Goal: Answer question/provide support: Answer question/provide support

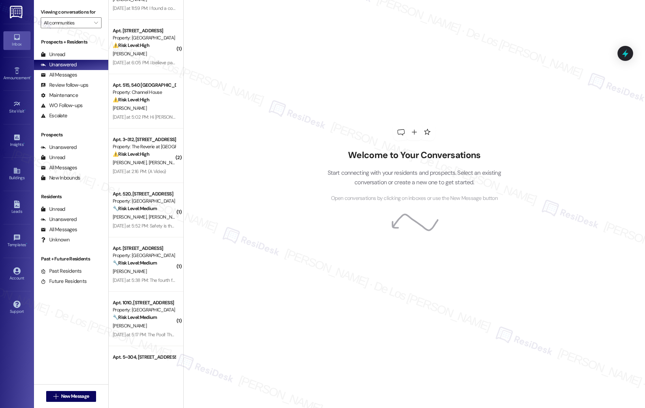
scroll to position [143, 0]
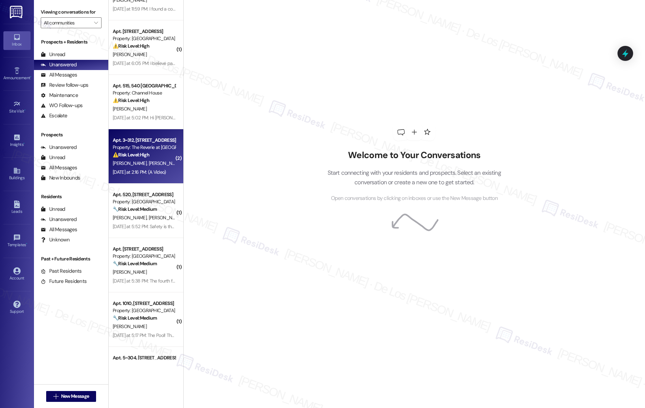
click at [145, 148] on div "Property: The Reverie at [GEOGRAPHIC_DATA][PERSON_NAME]" at bounding box center [144, 147] width 63 height 7
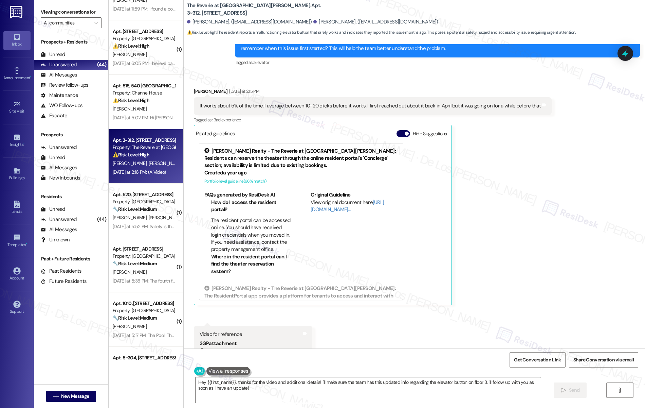
scroll to position [1279, 0]
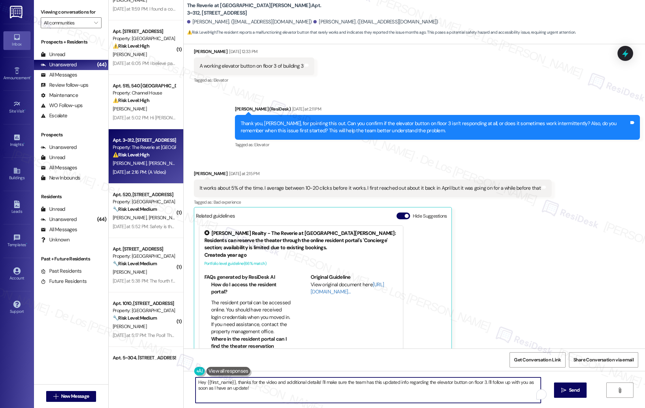
drag, startPoint x: 361, startPoint y: 383, endPoint x: 370, endPoint y: 392, distance: 12.5
click at [371, 392] on textarea "Hey {{first_name}}, thanks for the video and additional details! I'll make sure…" at bounding box center [369, 389] width 346 height 25
click at [315, 281] on link "[URL][DOMAIN_NAME]…" at bounding box center [347, 288] width 73 height 14
click at [449, 391] on textarea "Hey {{first_name}}, thanks for the video and additional details! I'll make sure…" at bounding box center [369, 389] width 346 height 25
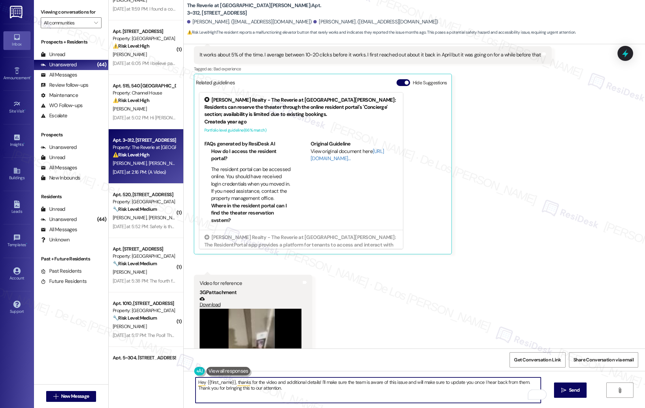
scroll to position [1444, 0]
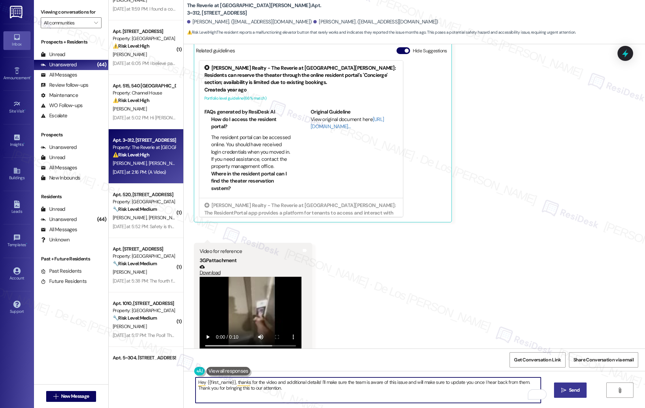
type textarea "Hey {{first_name}}, thanks for the video and additional details! I'll make sure…"
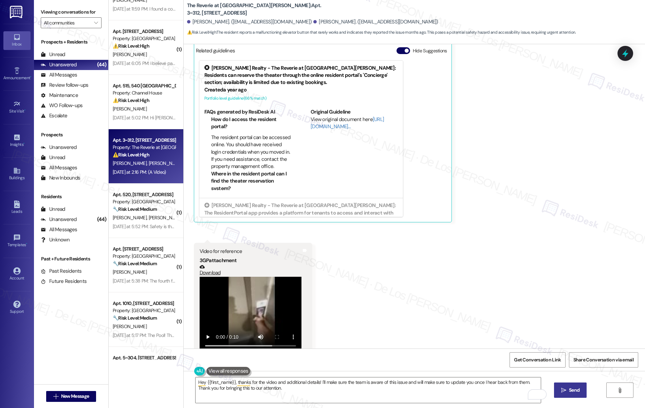
click at [580, 389] on span "Send" at bounding box center [574, 389] width 11 height 7
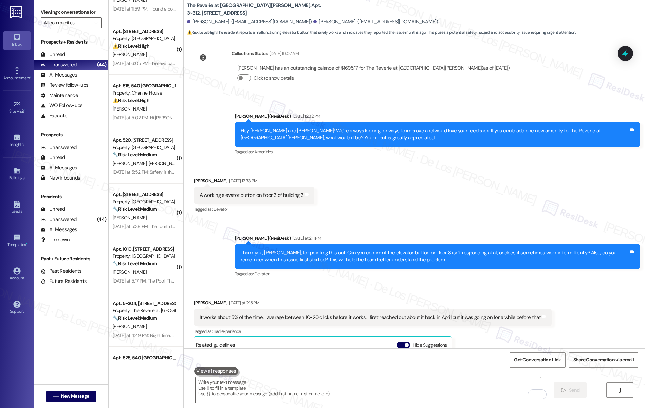
scroll to position [1149, 0]
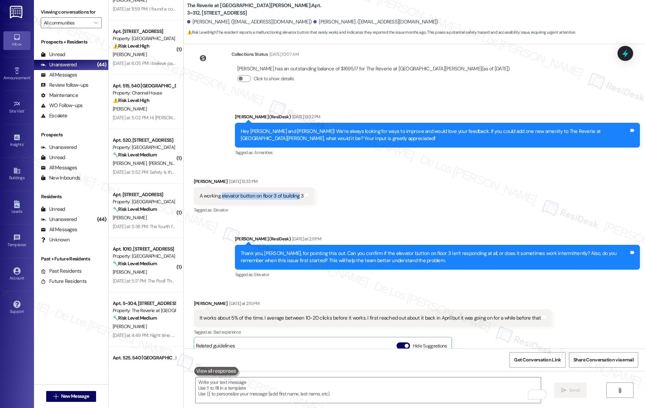
drag, startPoint x: 292, startPoint y: 181, endPoint x: 216, endPoint y: 181, distance: 76.8
click at [216, 192] on div "A working elevator button on floor 3 of building 3" at bounding box center [252, 195] width 104 height 7
copy div "elevator button on floor 3 of building"
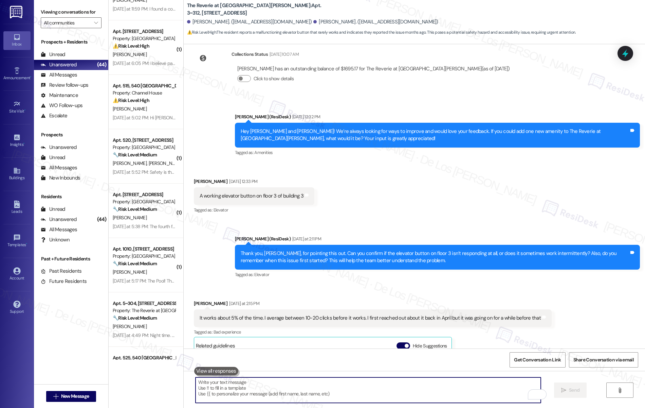
click at [323, 395] on textarea "To enrich screen reader interactions, please activate Accessibility in Grammarl…" at bounding box center [369, 389] width 346 height 25
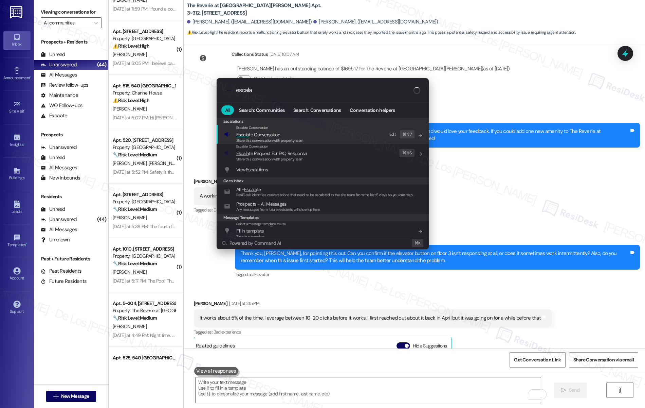
type input "escala"
click at [252, 131] on span "Escala te Conversation" at bounding box center [258, 134] width 44 height 6
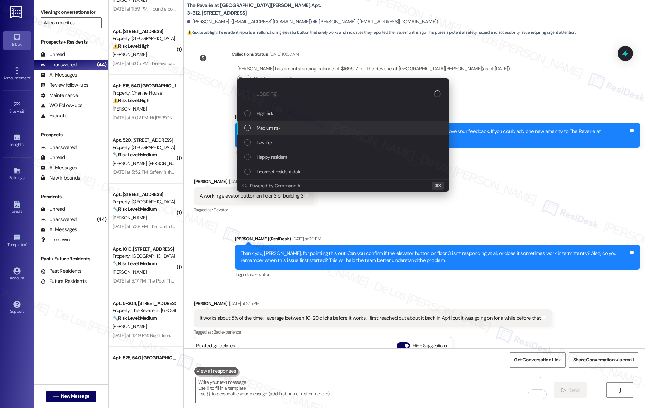
click at [257, 130] on span "Medium risk" at bounding box center [269, 127] width 24 height 7
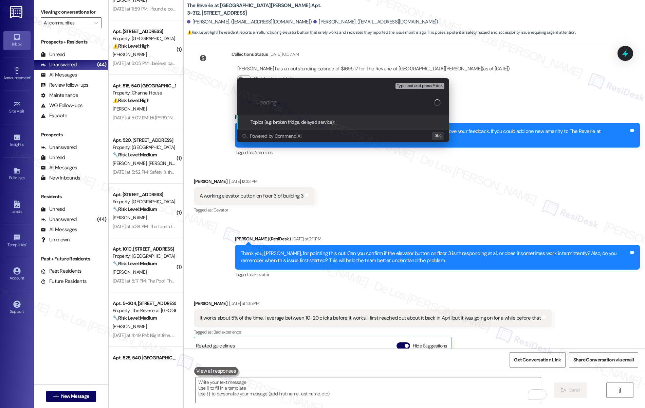
paste input "elevator button on floor 3 of building"
click at [258, 104] on input "elevator button on floor 3 of building" at bounding box center [345, 102] width 179 height 7
click at [359, 104] on input "Elevator button on floor 3 of building" at bounding box center [345, 102] width 179 height 7
type input "Elevator button on floor 3 of building Issue"
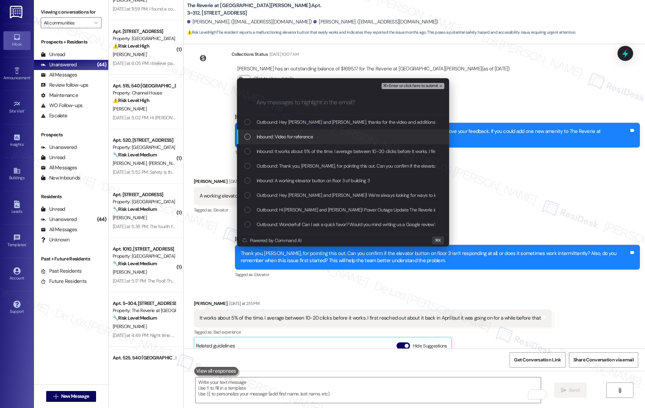
click at [346, 139] on div "Inbound: Video for reference" at bounding box center [344, 136] width 199 height 7
click at [318, 152] on span "Inbound: It works about 5% of the time. I average between 10-20 clicks before i…" at bounding box center [422, 150] width 331 height 7
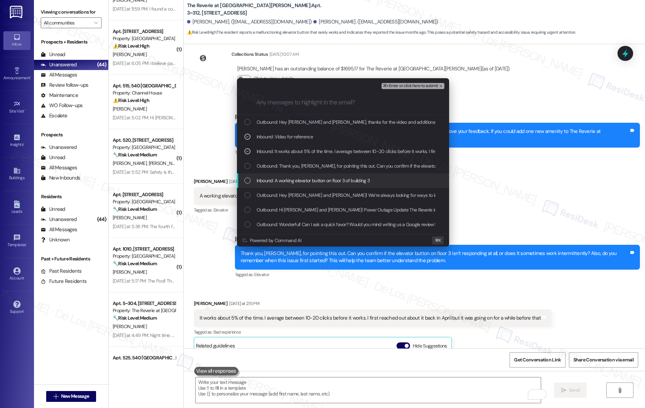
click at [312, 181] on span "Inbound: A working elevator button on floor 3 of building 3" at bounding box center [313, 180] width 113 height 7
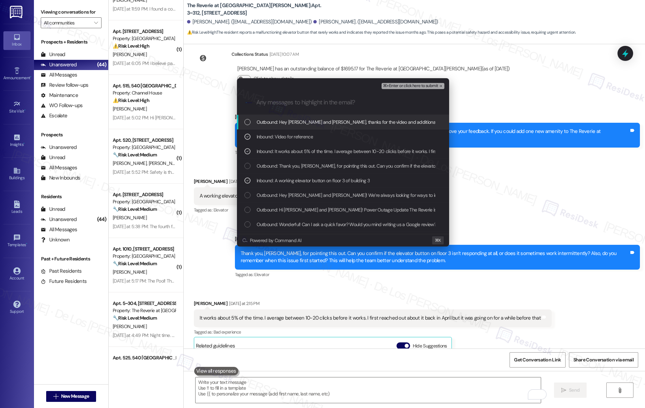
click at [401, 85] on span "⌘+Enter or click here to submit" at bounding box center [410, 86] width 55 height 5
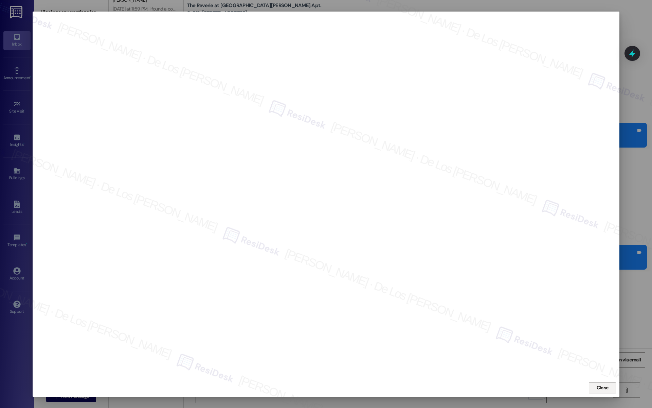
click at [605, 389] on span "Close" at bounding box center [603, 387] width 12 height 7
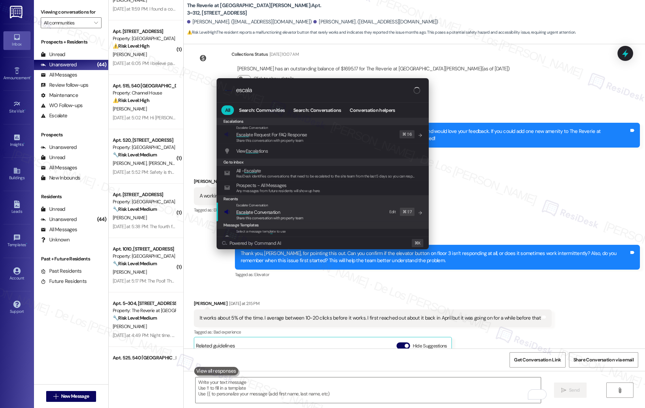
type input "escala"
click at [360, 213] on div "Escalate Conversation Escala te Conversation Share this conversation with prope…" at bounding box center [323, 211] width 199 height 18
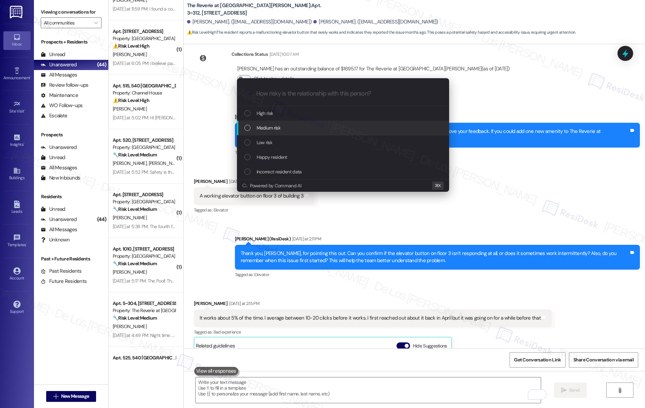
click at [285, 123] on div "Medium risk" at bounding box center [343, 128] width 212 height 15
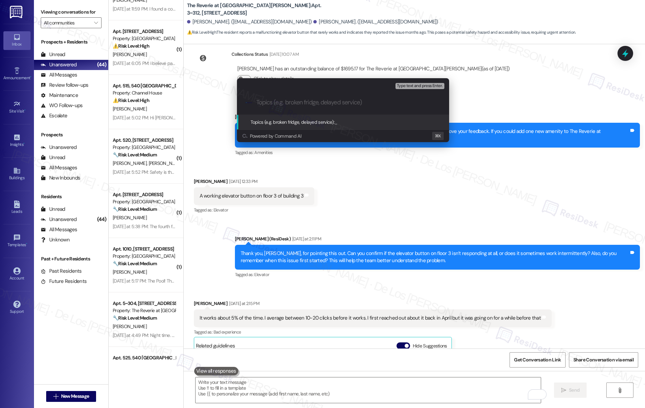
paste input "Elevator button on floor 3 of building Issue"
drag, startPoint x: 349, startPoint y: 100, endPoint x: 354, endPoint y: 98, distance: 5.5
click at [349, 100] on input "Elevator button on floor 3 of building Issue" at bounding box center [345, 102] width 179 height 7
type input "Elevator button on floor 3 of building 3 Issue"
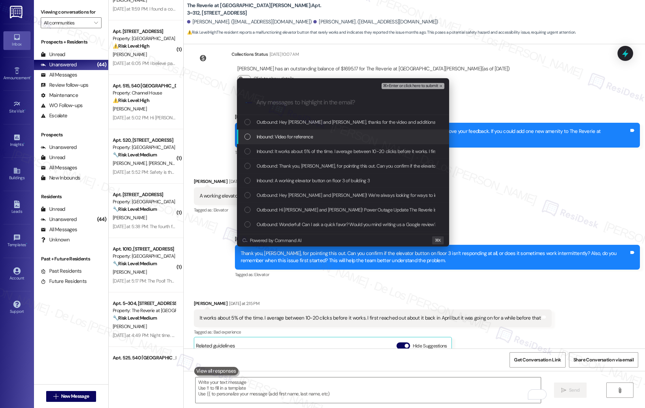
click at [350, 132] on div "Inbound: Video for reference" at bounding box center [343, 136] width 212 height 15
click at [335, 154] on span "Inbound: It works about 5% of the time. I average between 10-20 clicks before i…" at bounding box center [422, 150] width 331 height 7
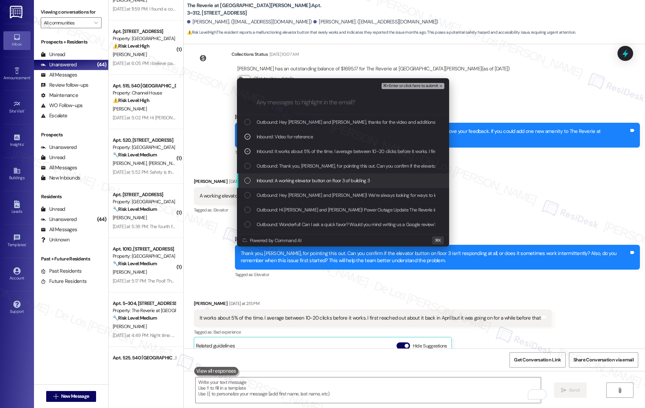
click at [334, 179] on span "Inbound: A working elevator button on floor 3 of building 3" at bounding box center [313, 180] width 113 height 7
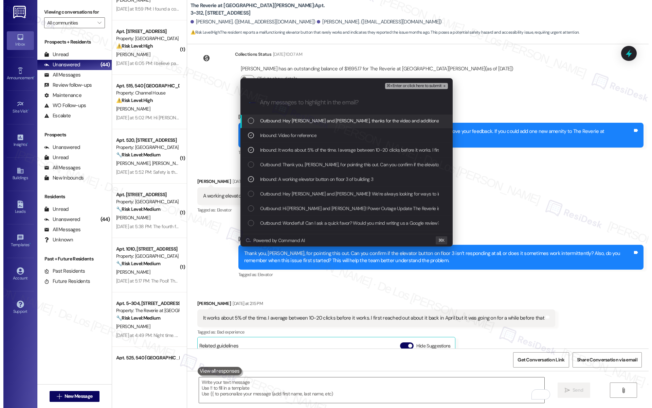
scroll to position [2, 0]
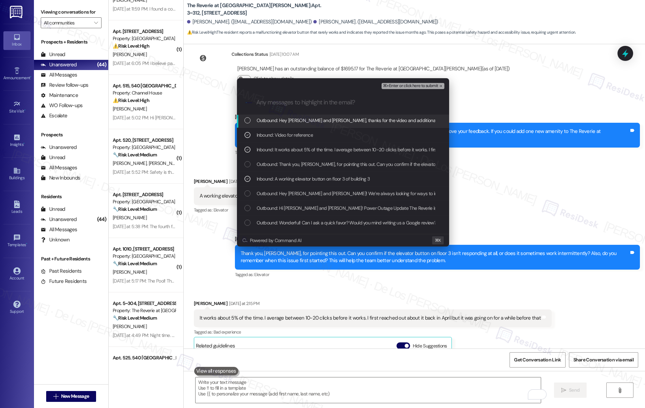
click at [430, 84] on span "⌘+Enter or click here to submit" at bounding box center [410, 86] width 55 height 5
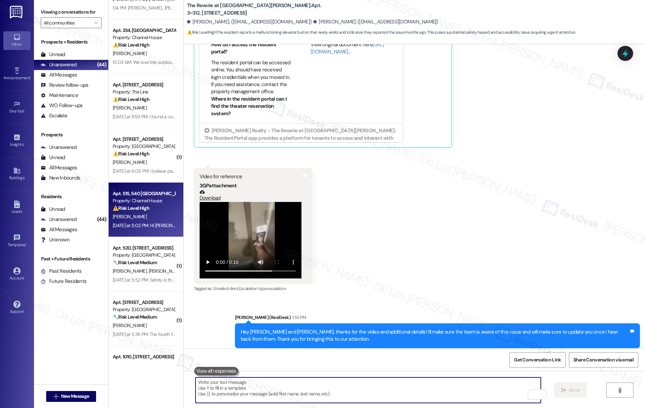
scroll to position [0, 0]
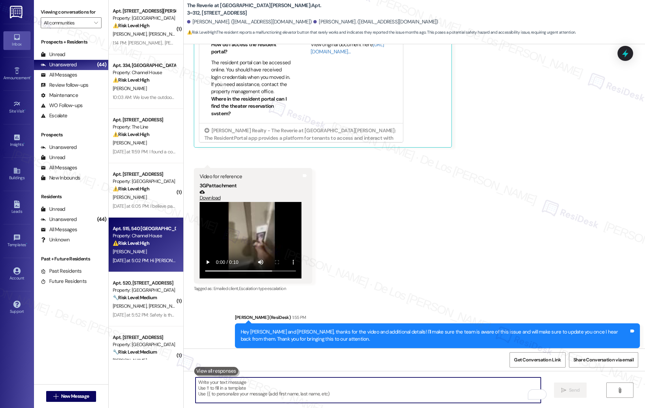
click at [152, 229] on div "Apt. 515, 540 [GEOGRAPHIC_DATA]" at bounding box center [144, 228] width 63 height 7
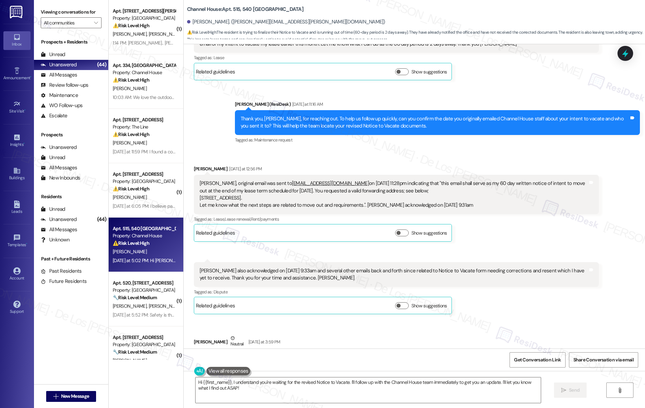
scroll to position [1754, 0]
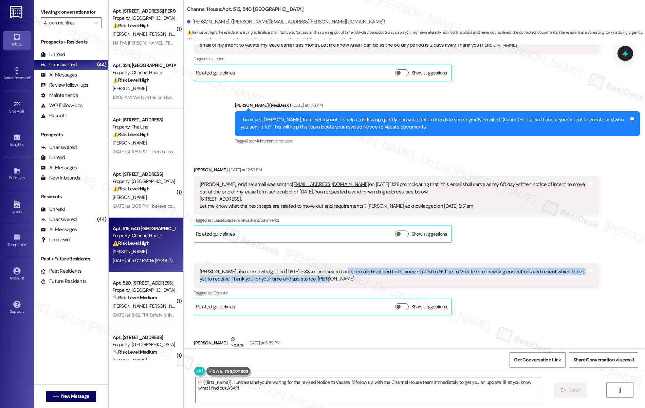
drag, startPoint x: 336, startPoint y: 255, endPoint x: 367, endPoint y: 267, distance: 33.7
click at [367, 267] on div "[PERSON_NAME] also acknowledged on [DATE] 9:33am and several other emails back …" at bounding box center [396, 275] width 405 height 25
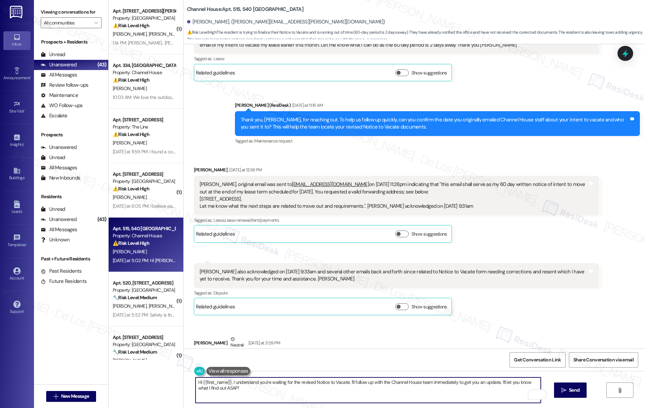
drag, startPoint x: 343, startPoint y: 382, endPoint x: 296, endPoint y: 381, distance: 47.2
click at [296, 381] on textarea "Hi {{first_name}}, I understand you're waiting for the revised Notice to Vacate…" at bounding box center [369, 389] width 346 height 25
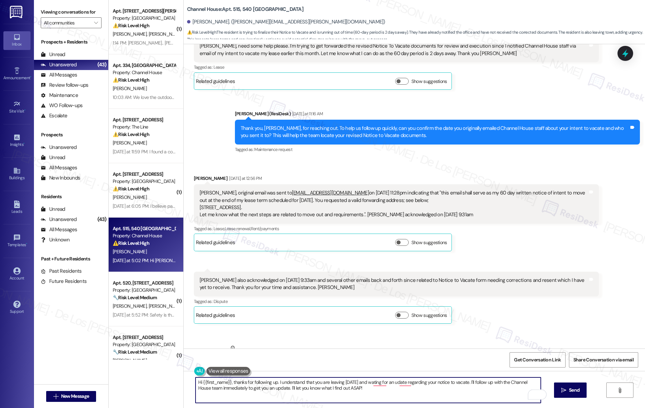
scroll to position [1735, 0]
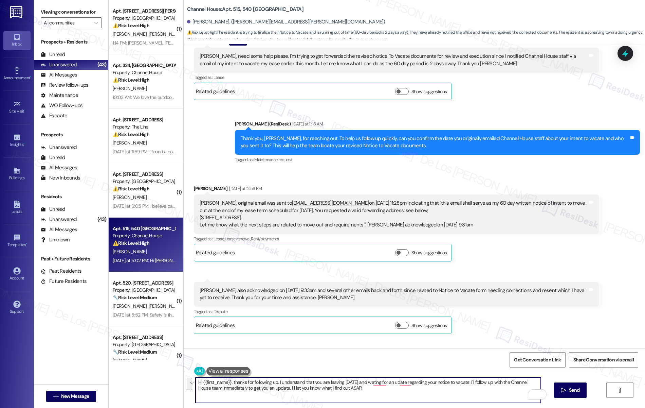
drag, startPoint x: 503, startPoint y: 382, endPoint x: 357, endPoint y: 400, distance: 147.1
click at [357, 400] on textarea "Hi {{first_name}}, thanks for following up. I understand that you are leaving […" at bounding box center [369, 389] width 346 height 25
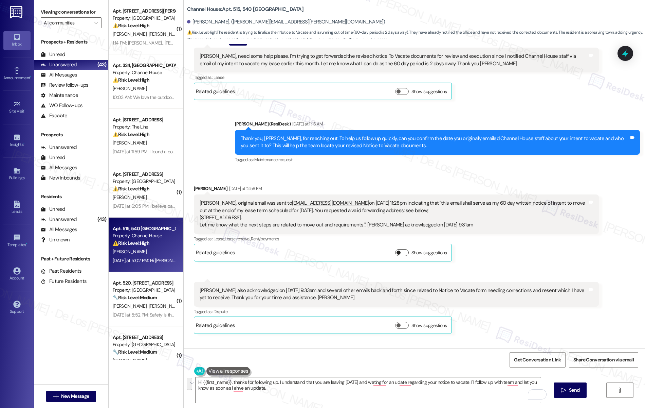
click at [397, 249] on button "Show suggestions" at bounding box center [402, 252] width 14 height 7
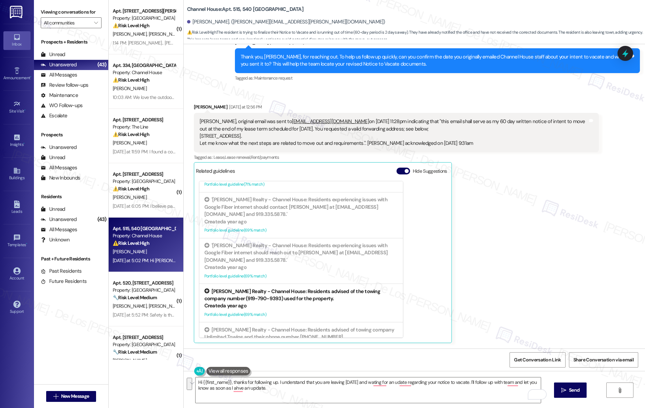
scroll to position [29, 0]
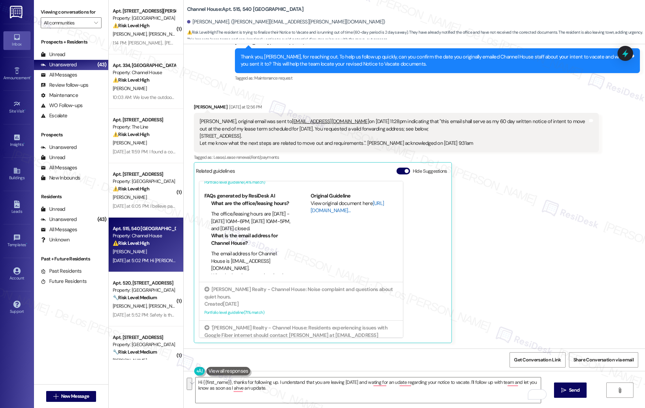
click at [318, 200] on link "[URL][DOMAIN_NAME]…" at bounding box center [347, 207] width 73 height 14
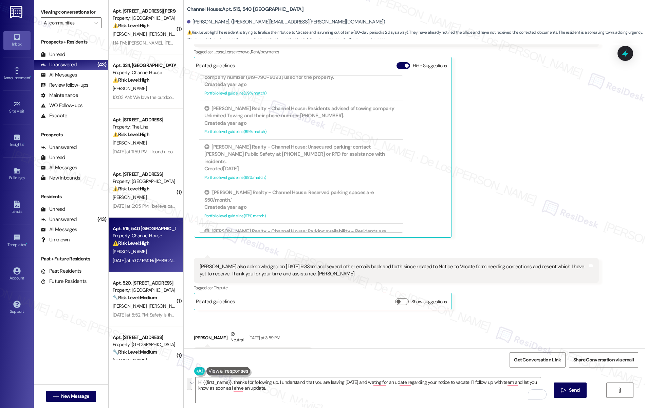
scroll to position [1952, 0]
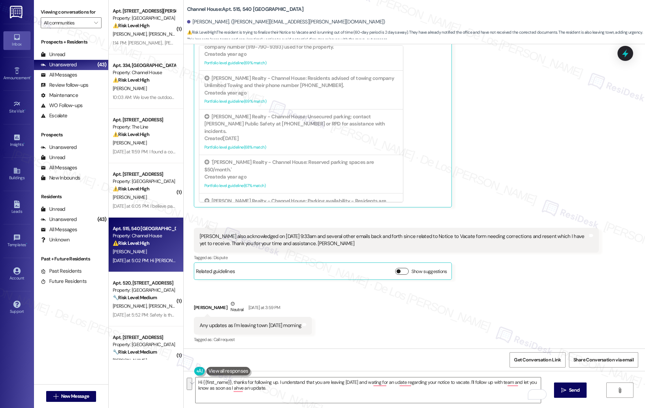
click at [397, 268] on button "Show suggestions" at bounding box center [402, 271] width 14 height 7
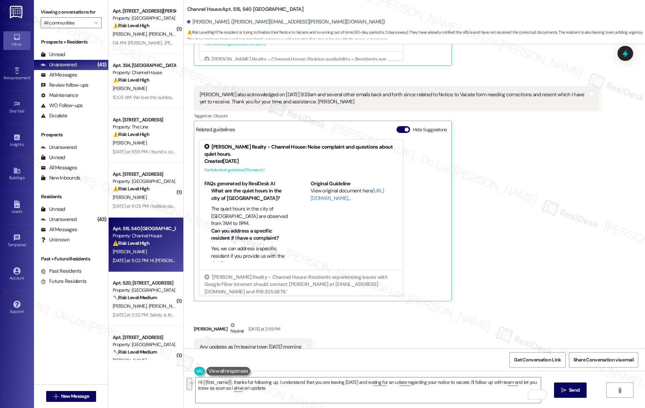
scroll to position [2099, 0]
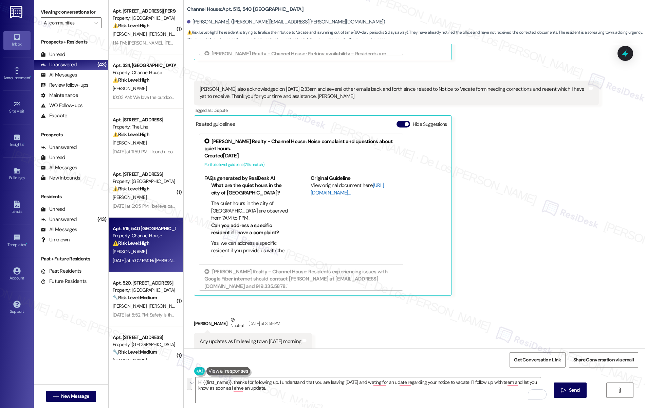
click at [319, 182] on link "[URL][DOMAIN_NAME]…" at bounding box center [347, 189] width 73 height 14
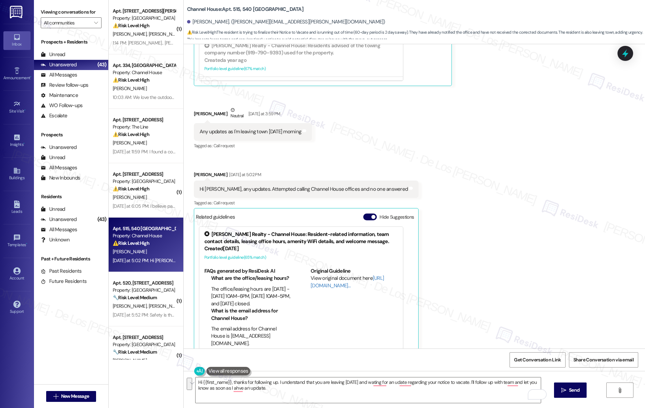
scroll to position [2311, 0]
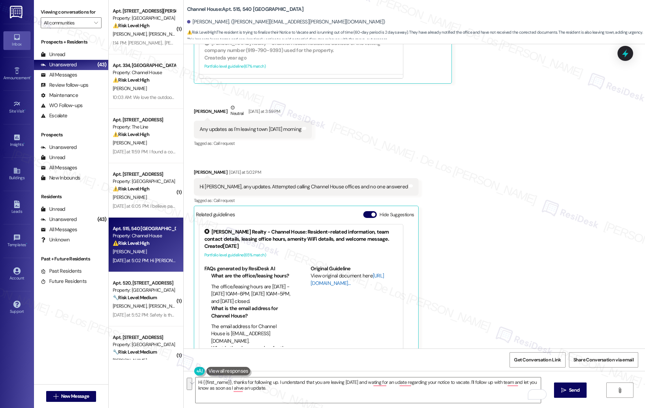
click at [323, 272] on link "[URL][DOMAIN_NAME]…" at bounding box center [347, 279] width 73 height 14
click at [323, 400] on textarea "Hi {{first_name}}, thanks for following up. I understand that you are leaving […" at bounding box center [369, 389] width 346 height 25
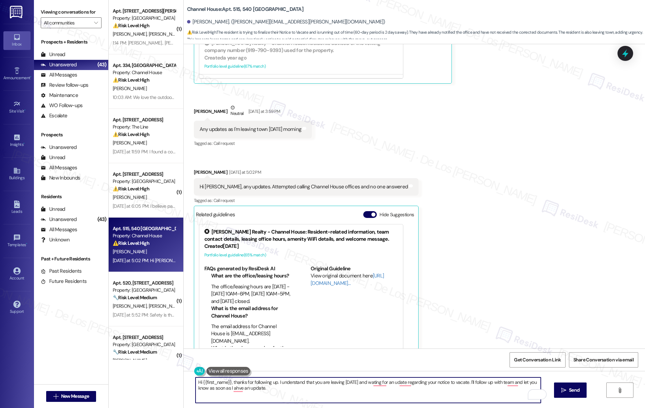
click at [323, 400] on textarea "Hi {{first_name}}, thanks for following up. I understand that you are leaving […" at bounding box center [369, 389] width 346 height 25
paste textarea "you for following up. I understand you’re moving out [DATE] and are waiting on …"
drag, startPoint x: 333, startPoint y: 384, endPoint x: 319, endPoint y: 380, distance: 15.2
click at [319, 380] on textarea "Hi {{first_name}}, thank you for following up. I understand you’re moving out […" at bounding box center [369, 389] width 346 height 25
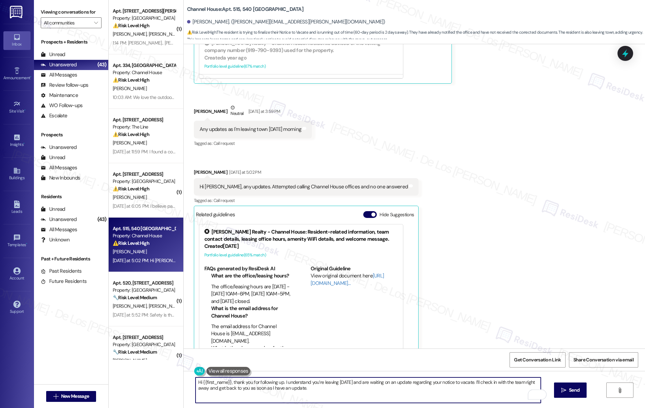
click at [378, 393] on textarea "Hi {{first_name}}, thank you for following up. I understand you’re leaving [DAT…" at bounding box center [369, 389] width 346 height 25
drag, startPoint x: 524, startPoint y: 381, endPoint x: 250, endPoint y: 388, distance: 274.8
click at [203, 389] on textarea "Hi {{first_name}}, thank you for following up. I understand you’re leaving [DAT…" at bounding box center [369, 389] width 346 height 25
type textarea "Hi {{first_name}}, thank you for following up. I understand you’re leaving [DAT…"
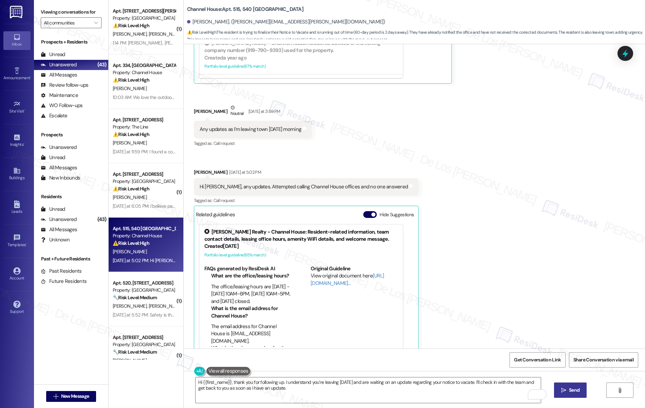
click at [578, 389] on span "Send" at bounding box center [574, 389] width 11 height 7
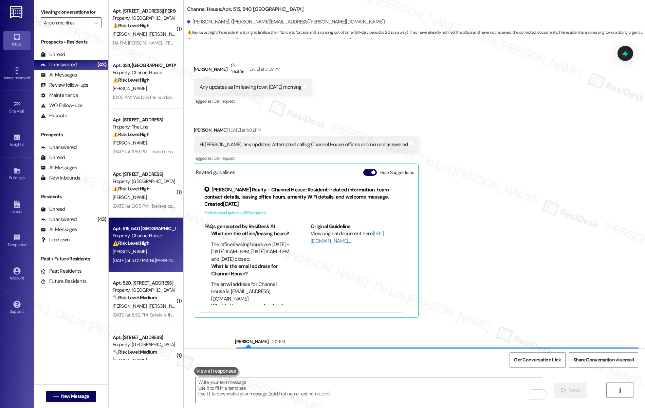
scroll to position [2366, 0]
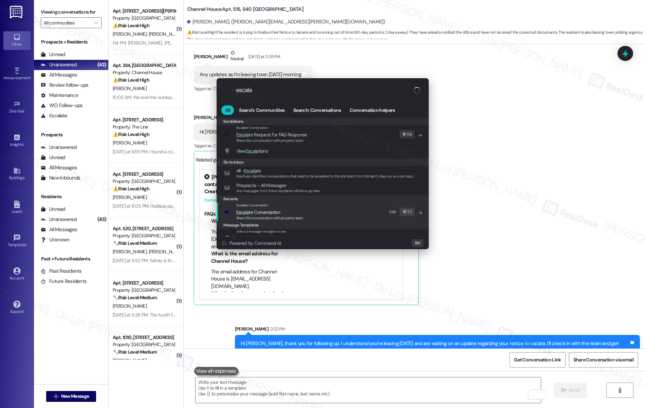
type input "escala"
click at [342, 215] on div "Escalate Conversation Escala te Conversation Share this conversation with prope…" at bounding box center [323, 211] width 199 height 18
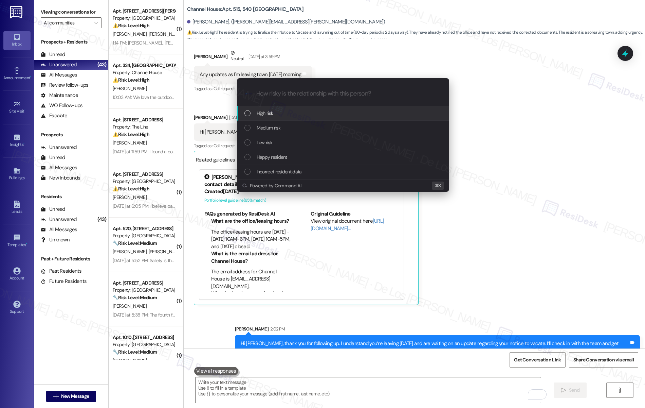
click at [321, 112] on div "High risk" at bounding box center [344, 112] width 199 height 7
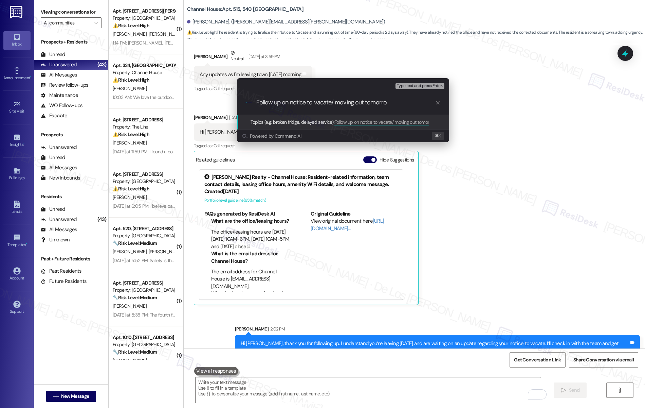
type input "Follow up on notice to vacate/ moving out [DATE]"
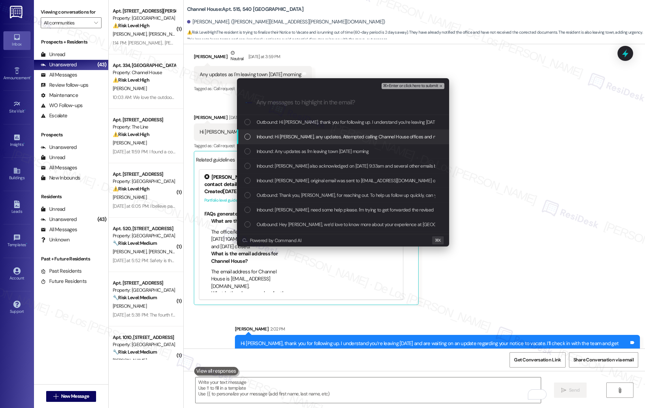
click at [290, 135] on span "Inbound: Hi [PERSON_NAME], any updates. Attempted calling Channel House offices…" at bounding box center [362, 136] width 211 height 7
click at [295, 152] on span "Inbound: Any updates as I'm leaving town [DATE] morning" at bounding box center [313, 150] width 112 height 7
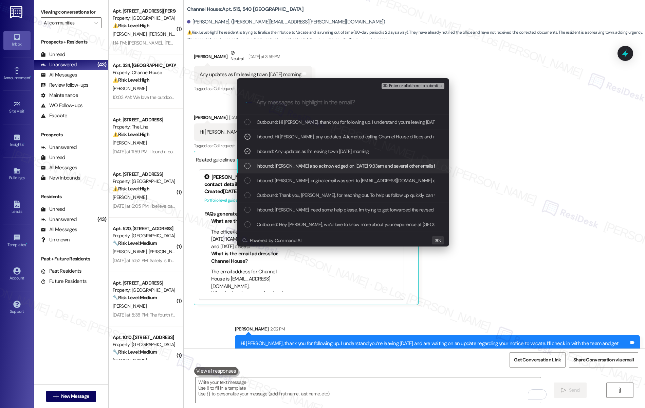
click at [290, 165] on span "Inbound: [PERSON_NAME] also acknowledged on [DATE] 9:33am and several other ema…" at bounding box center [514, 165] width 514 height 7
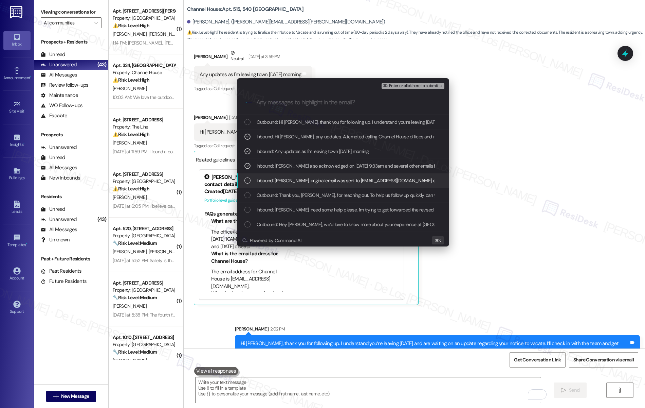
drag, startPoint x: 286, startPoint y: 179, endPoint x: 285, endPoint y: 184, distance: 5.5
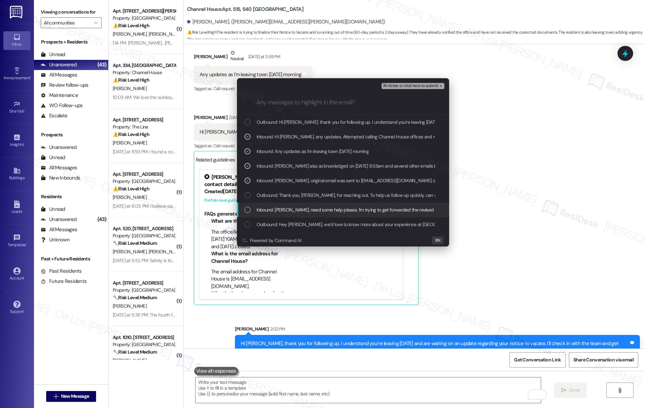
click at [283, 212] on span "Inbound: [PERSON_NAME], need some help please. I'm trying to get forwarded the …" at bounding box center [586, 209] width 658 height 7
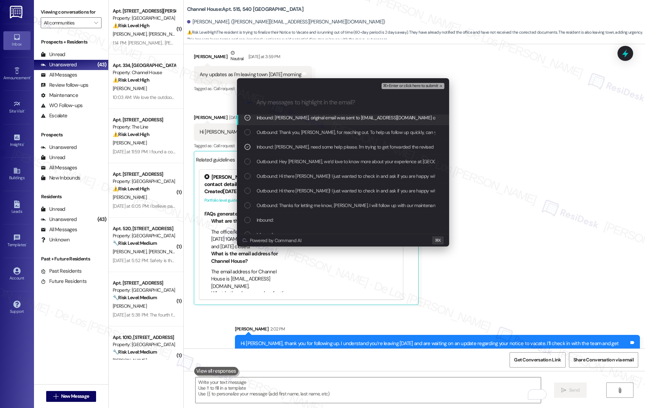
click at [428, 85] on span "⌘+Enter or click here to submit" at bounding box center [410, 86] width 55 height 5
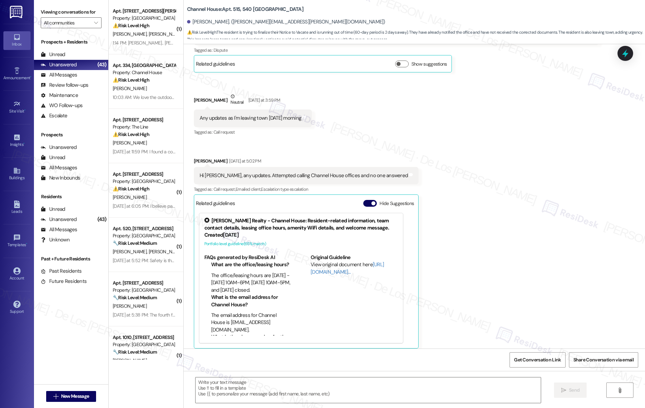
scroll to position [1984, 0]
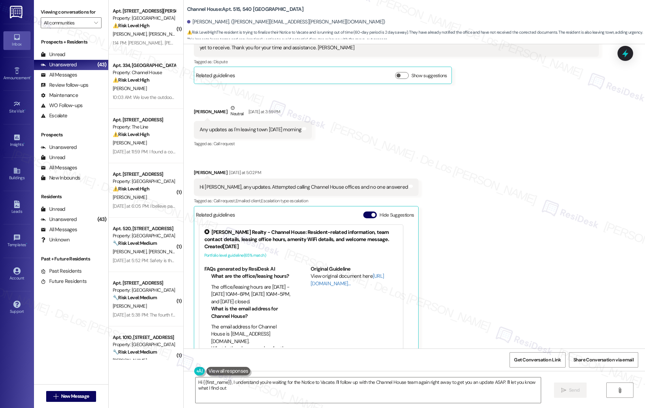
type textarea "Hi {{first_name}}, I understand you're waiting for the Notice to Vacate. I'll f…"
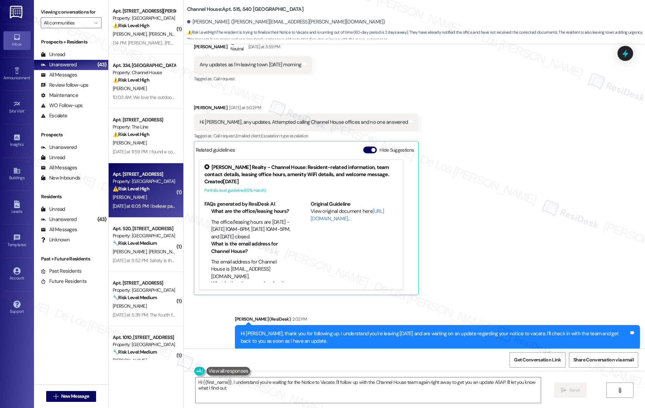
click at [158, 188] on div "⚠️ Risk Level: High The resident is disputing a new parking fee that was not in…" at bounding box center [144, 188] width 63 height 7
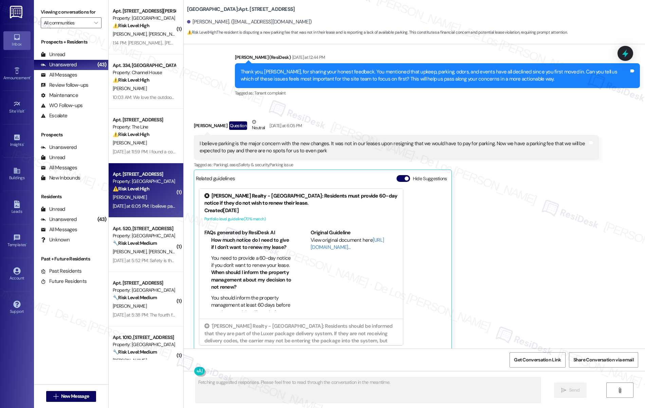
scroll to position [1682, 0]
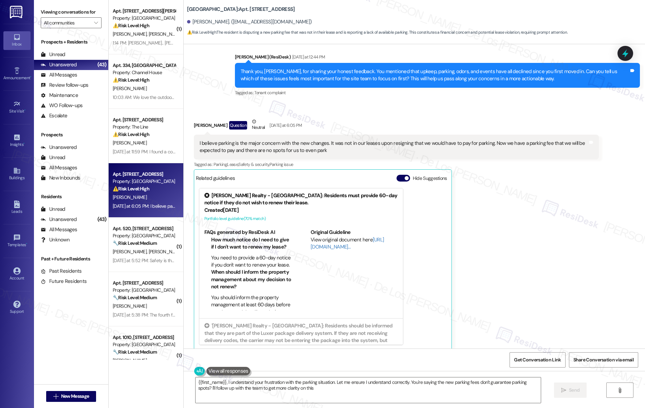
type textarea "{{first_name}}, I understand your frustration with the parking situation. Let m…"
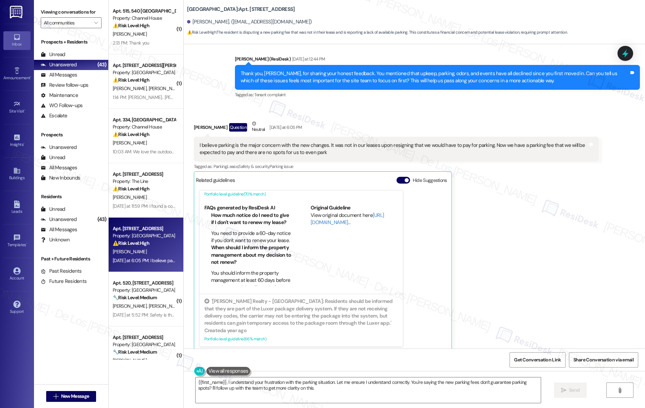
scroll to position [1669, 0]
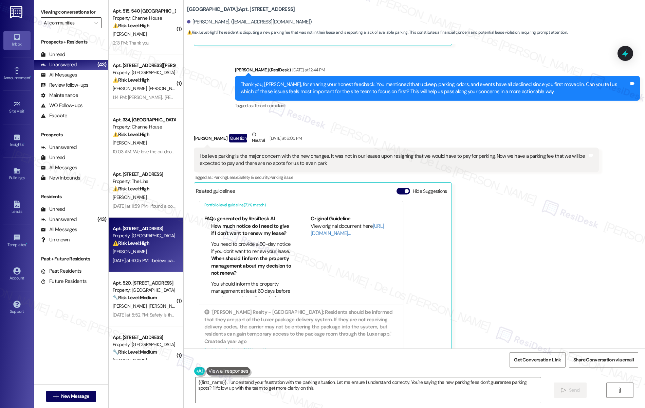
click at [69, 21] on input "All communities" at bounding box center [67, 22] width 47 height 11
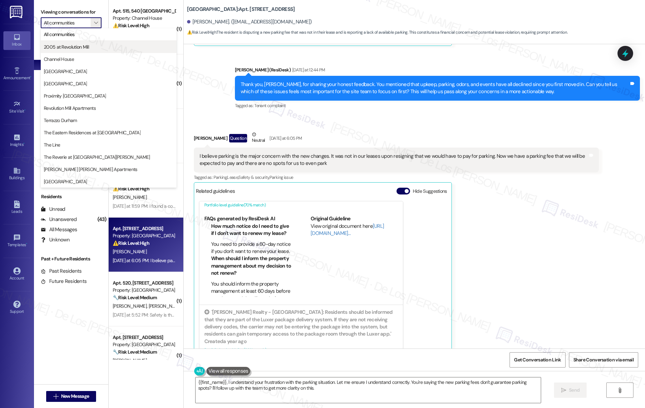
click at [64, 48] on span "2005 at Revolution Mill" at bounding box center [66, 46] width 45 height 7
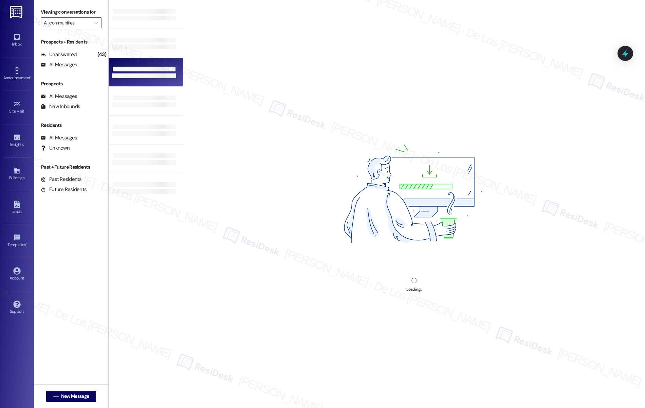
type input "2005 at Revolution Mill"
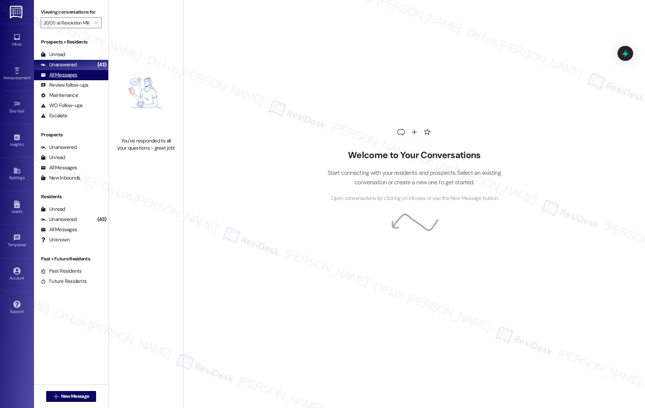
click at [87, 73] on div "All Messages (undefined)" at bounding box center [71, 75] width 74 height 10
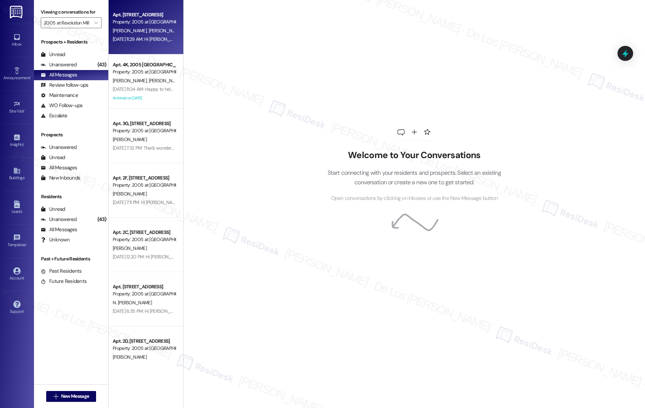
click at [150, 34] on div "[PERSON_NAME] [PERSON_NAME]" at bounding box center [144, 30] width 64 height 8
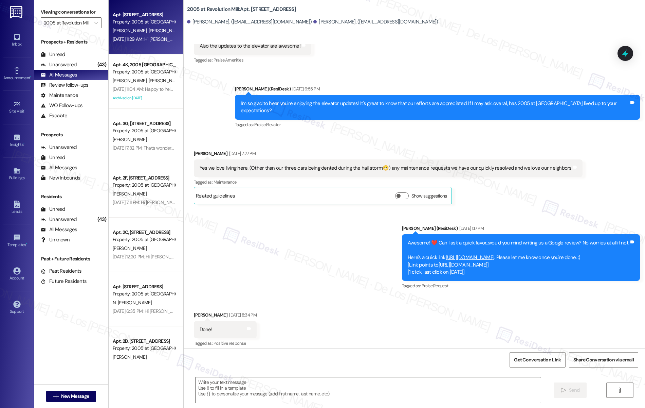
type textarea "Fetching suggested responses. Please feel free to read through the conversation…"
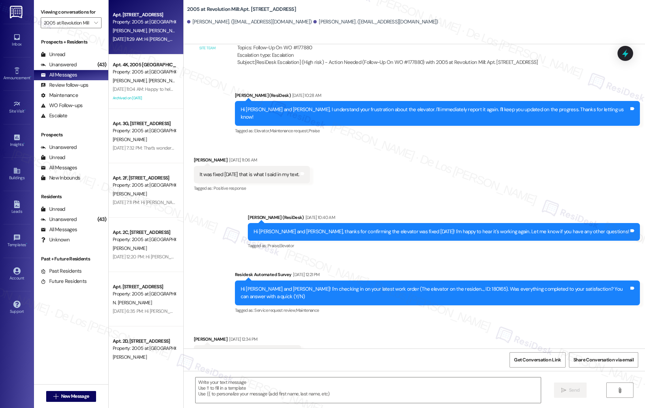
scroll to position [5858, 0]
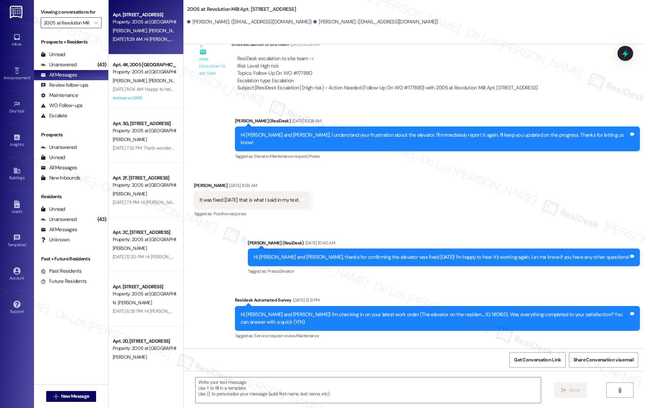
click at [67, 19] on input "2005 at Revolution Mill" at bounding box center [67, 22] width 47 height 11
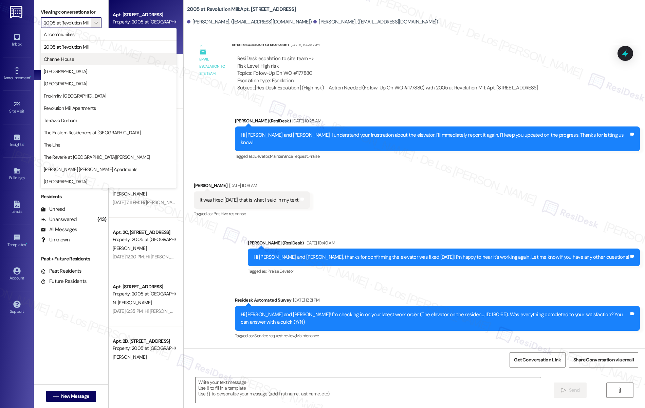
click at [68, 57] on span "Channel House" at bounding box center [59, 59] width 30 height 7
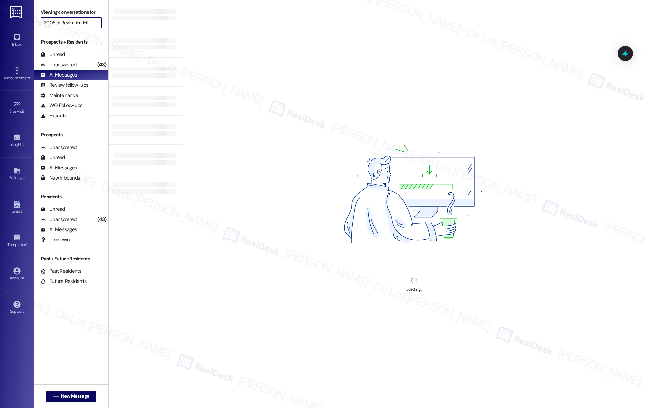
type input "Channel House"
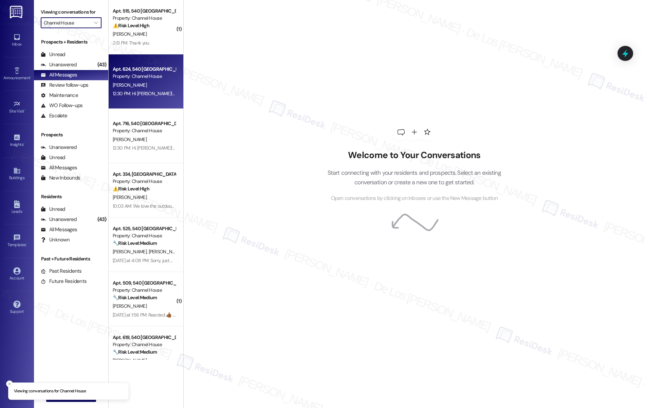
click at [146, 102] on div "Apt. 624, 540 [GEOGRAPHIC_DATA] Property: Channel House [PERSON_NAME] 12:30 PM:…" at bounding box center [146, 81] width 75 height 54
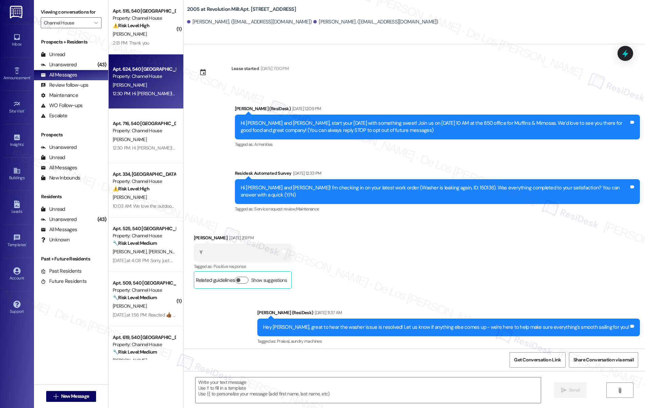
scroll to position [6045, 0]
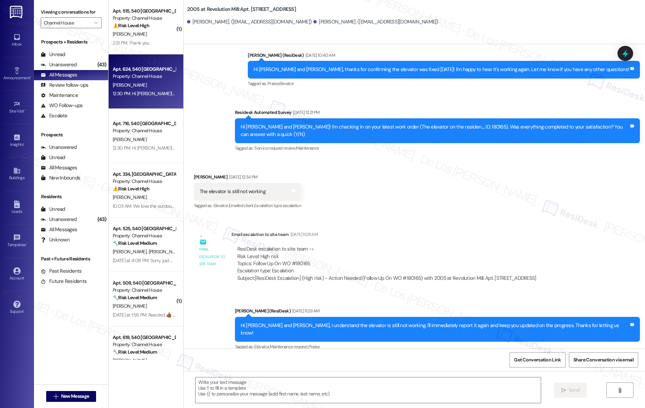
type textarea "Fetching suggested responses. Please feel free to read through the conversation…"
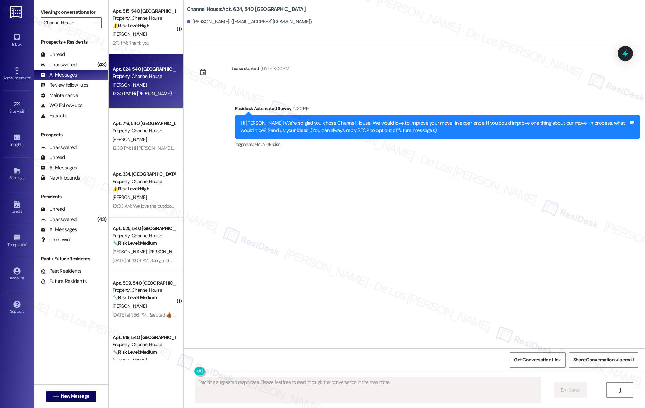
scroll to position [0, 0]
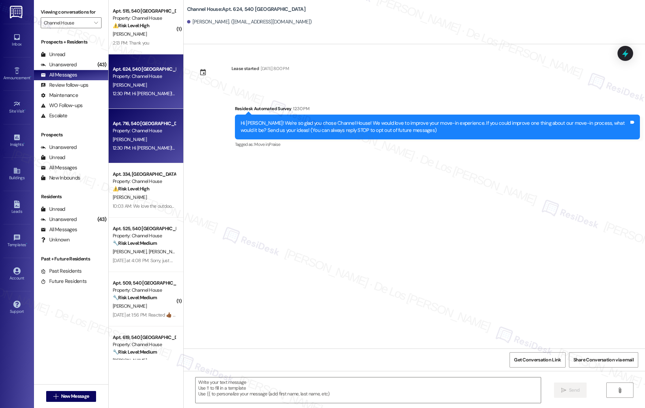
click at [148, 129] on div "Property: Channel House" at bounding box center [144, 130] width 63 height 7
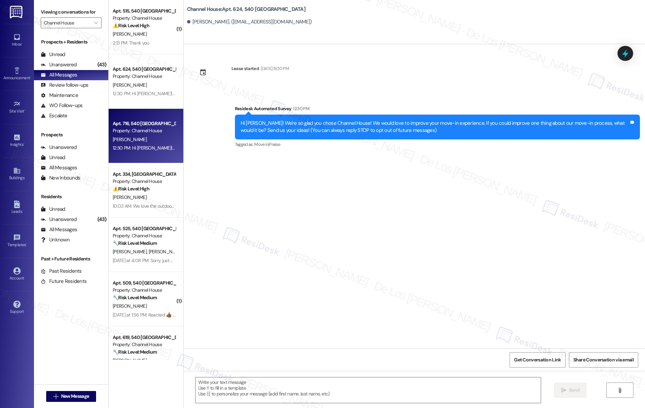
type textarea "Fetching suggested responses. Please feel free to read through the conversation…"
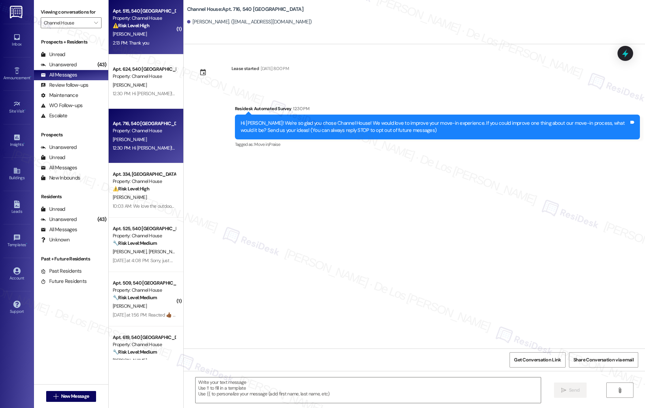
click at [149, 44] on div "2:13 PM: Thank you 2:13 PM: Thank you" at bounding box center [144, 43] width 64 height 8
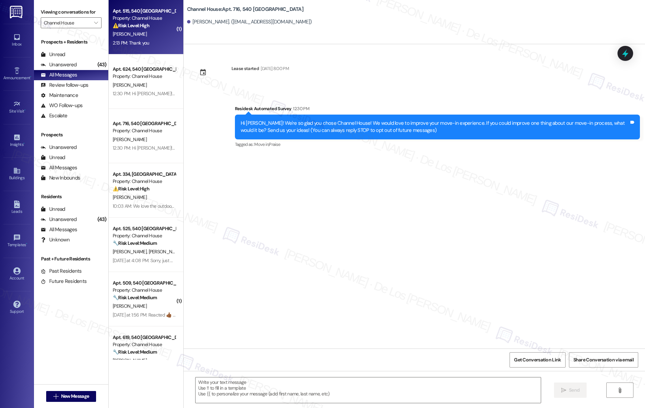
type textarea "Fetching suggested responses. Please feel free to read through the conversation…"
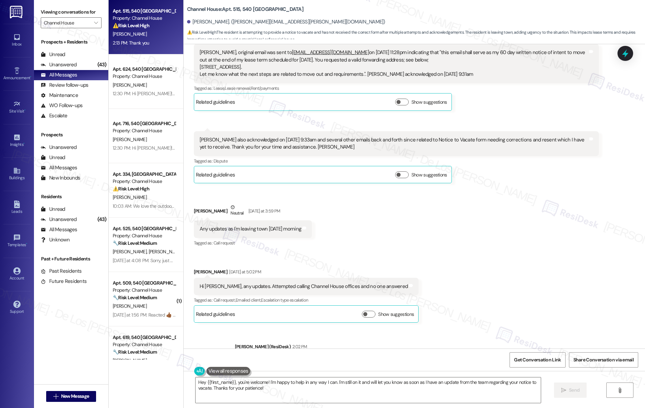
scroll to position [2047, 0]
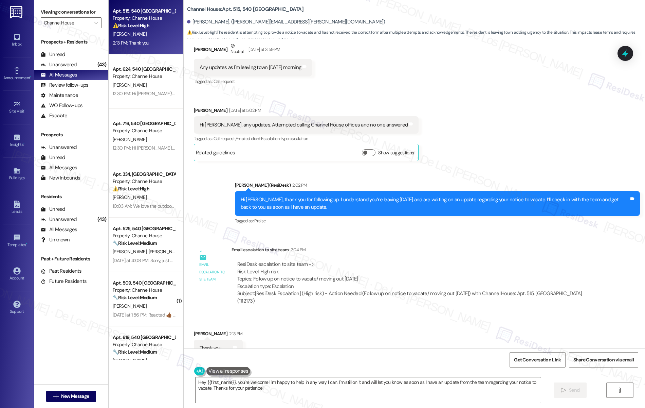
click at [261, 374] on div "Hey {{first_name}}, you're welcome! I'm happy to help in any way I can. I'm sti…" at bounding box center [415, 396] width 462 height 51
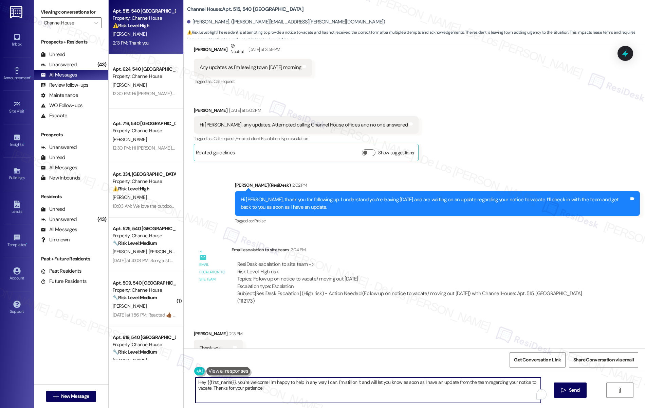
click at [260, 379] on textarea "Hey {{first_name}}, you're welcome! I'm happy to help in any way I can. I'm sti…" at bounding box center [369, 389] width 346 height 25
click at [261, 380] on textarea "Hey {{first_name}}, you're welcome! I'm happy to help in any way I can. I'm sti…" at bounding box center [369, 389] width 346 height 25
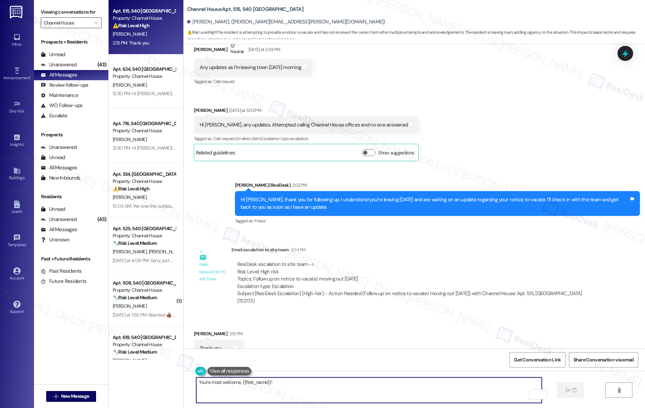
type textarea "You're most welcome, {{first_name}}!"
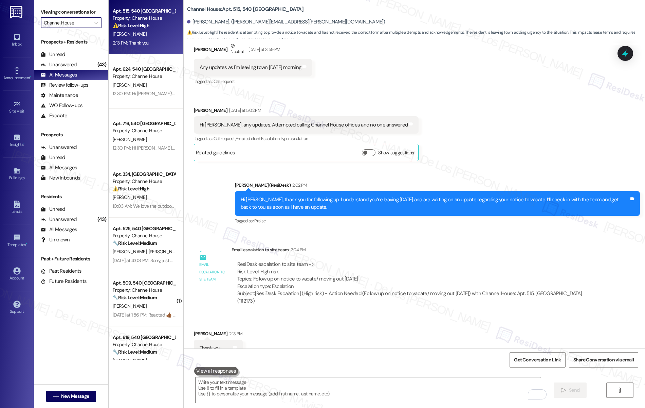
click at [76, 20] on input "Channel House" at bounding box center [67, 22] width 47 height 11
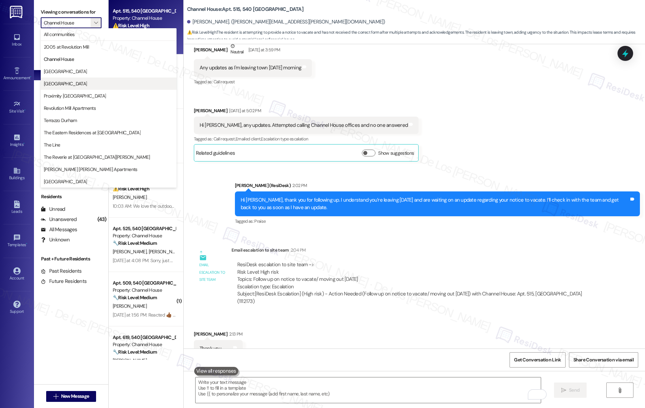
click at [85, 85] on span "[GEOGRAPHIC_DATA]" at bounding box center [109, 83] width 130 height 7
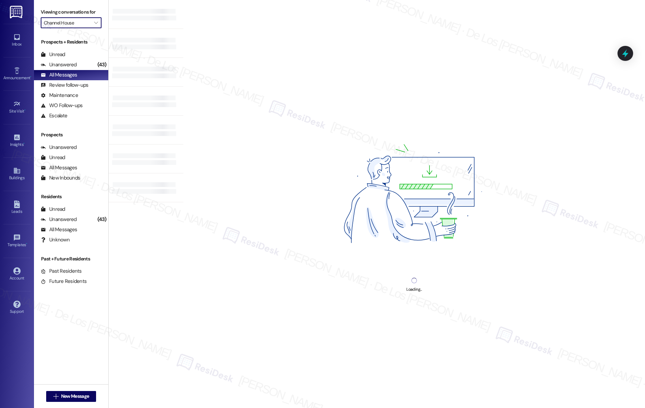
type input "[GEOGRAPHIC_DATA]"
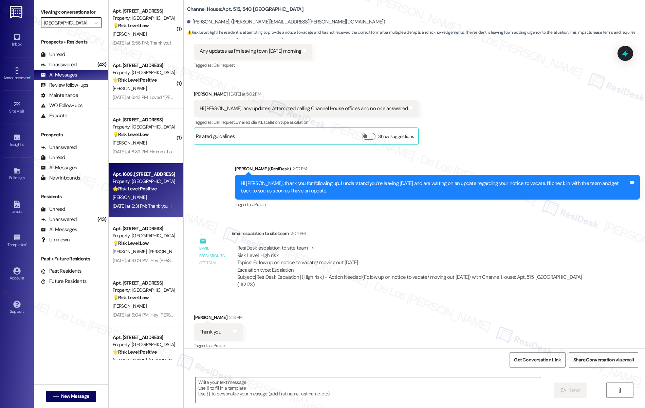
scroll to position [2046, 0]
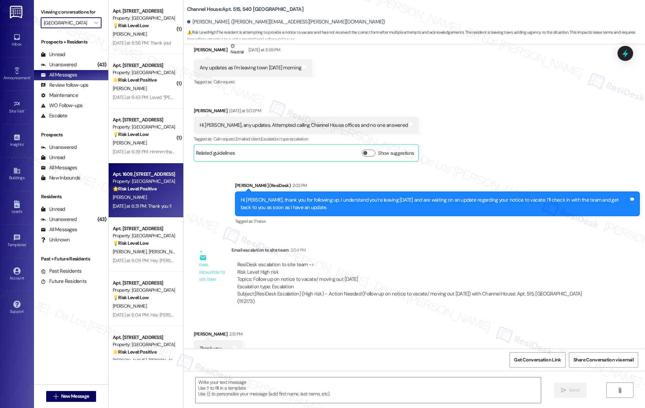
type textarea "Fetching suggested responses. Please feel free to read through the conversation…"
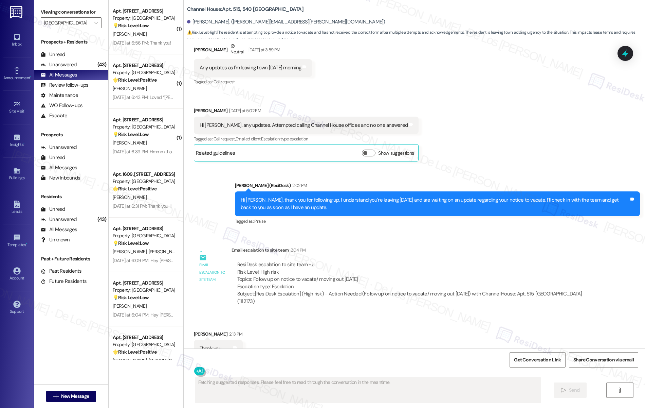
click at [137, 192] on strong "🌟 Risk Level: Positive" at bounding box center [135, 188] width 44 height 6
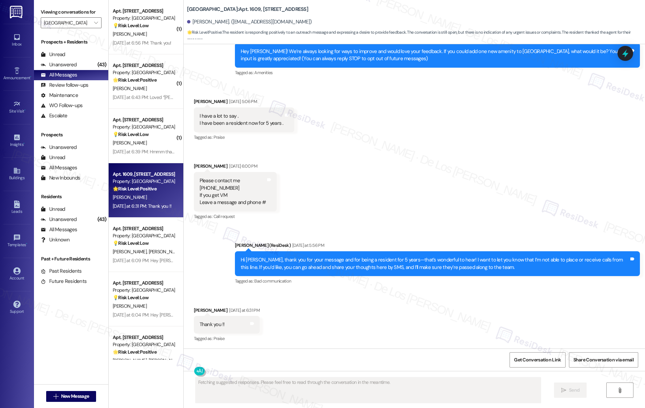
scroll to position [0, 0]
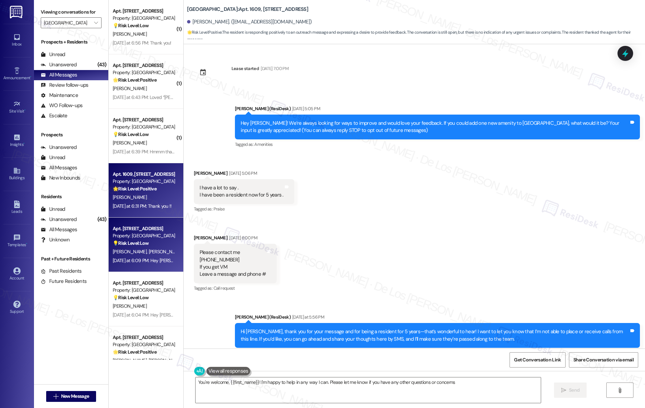
type textarea "You're welcome, {{first_name}}! I'm happy to help in any way I can. Please let …"
click at [130, 237] on div "Property: [GEOGRAPHIC_DATA]" at bounding box center [144, 235] width 63 height 7
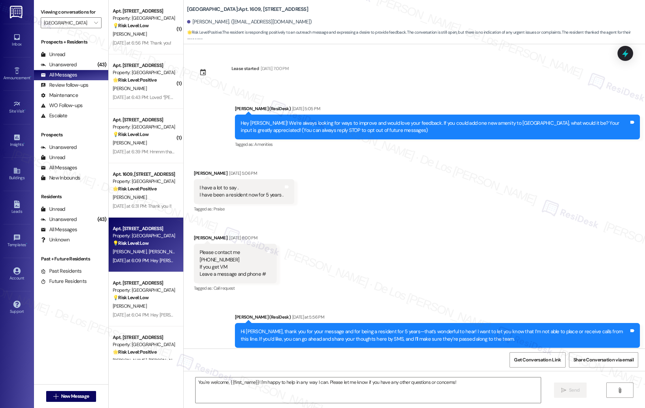
type textarea "Fetching suggested responses. Please feel free to read through the conversation…"
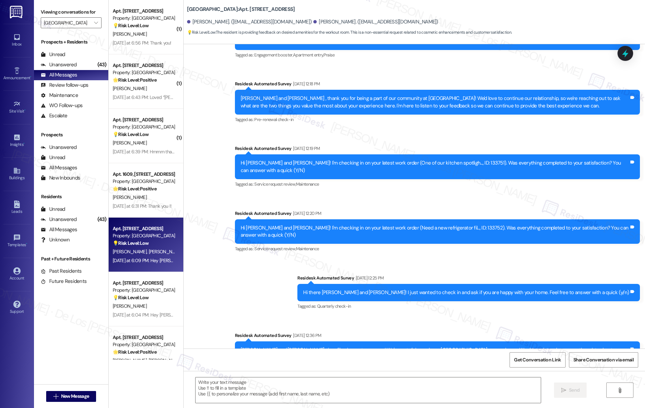
type textarea "Fetching suggested responses. Please feel free to read through the conversation…"
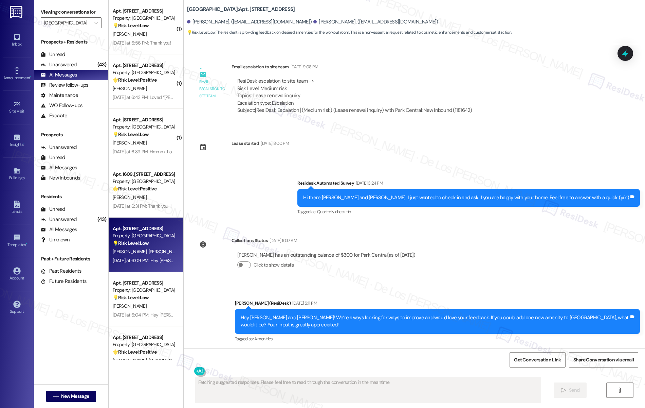
scroll to position [1130, 0]
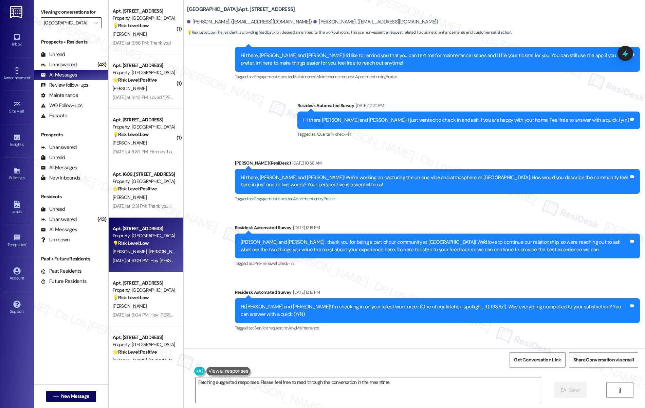
click at [76, 25] on input "[GEOGRAPHIC_DATA]" at bounding box center [67, 22] width 47 height 11
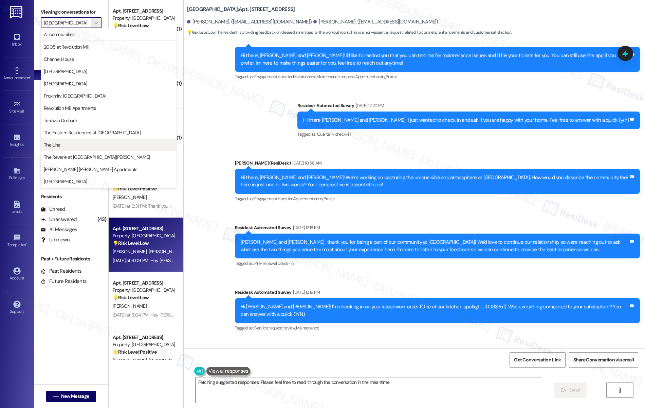
click at [86, 142] on span "The Line" at bounding box center [109, 144] width 130 height 7
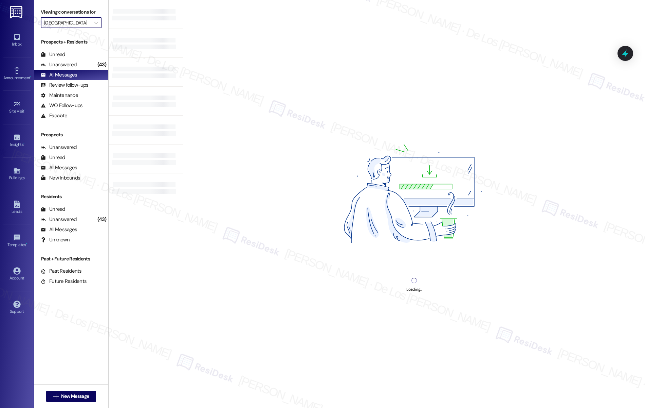
type input "The Line"
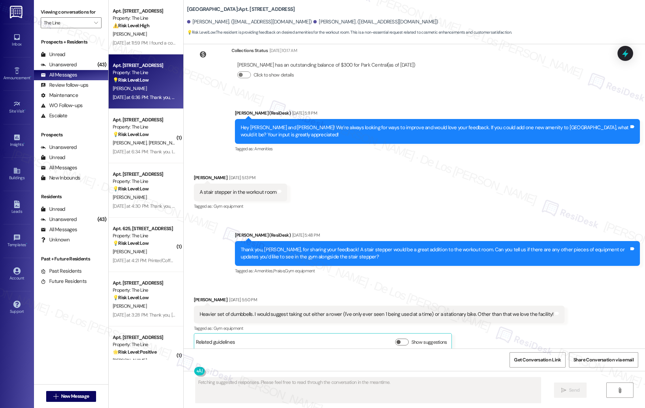
click at [148, 81] on div "💡 Risk Level: Low The resident is responding to a request for feedback on poten…" at bounding box center [144, 79] width 63 height 7
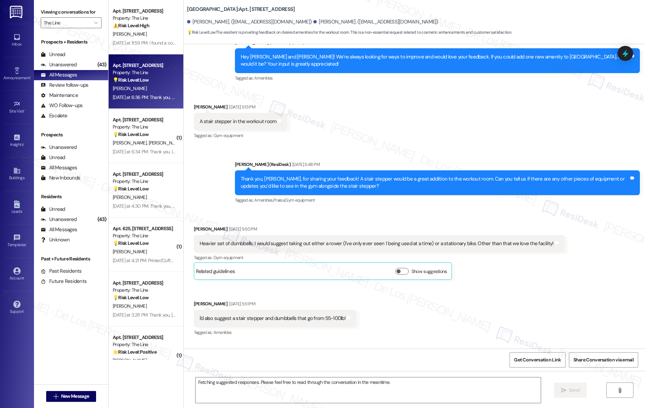
scroll to position [1470, 0]
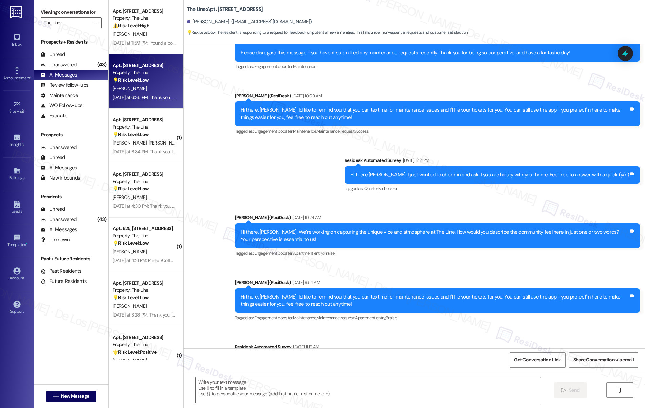
type textarea "Fetching suggested responses. Please feel free to read through the conversation…"
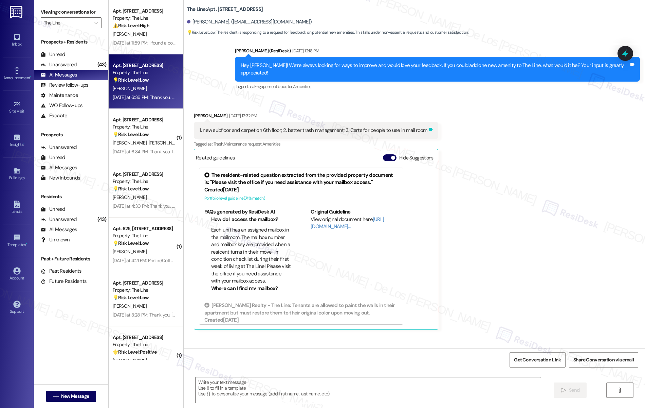
scroll to position [0, 0]
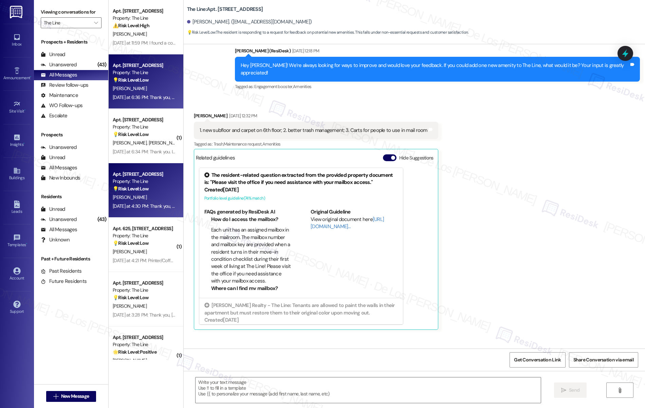
click at [146, 182] on div "Property: The Line" at bounding box center [144, 181] width 63 height 7
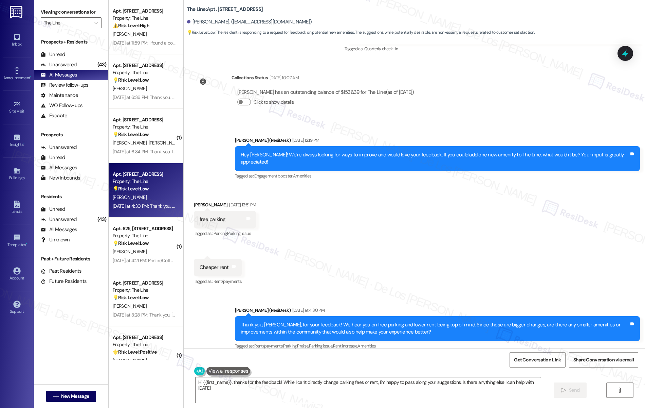
type textarea "Hi {{first_name}}, thanks for the feedback! While I can't directly change parki…"
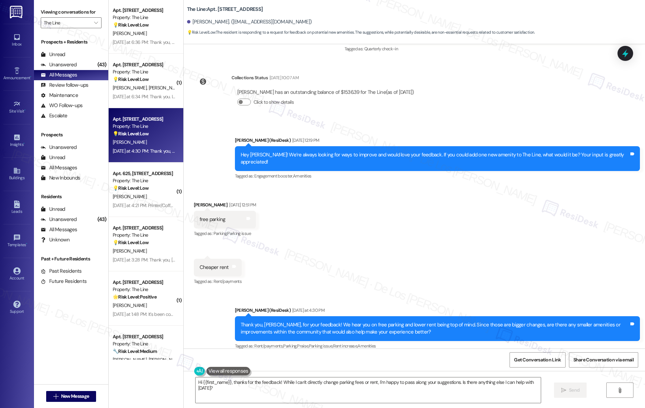
scroll to position [60, 0]
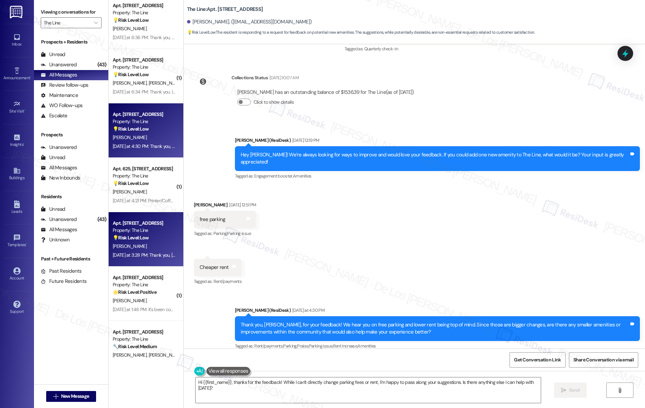
click at [149, 232] on div "Property: The Line" at bounding box center [144, 230] width 63 height 7
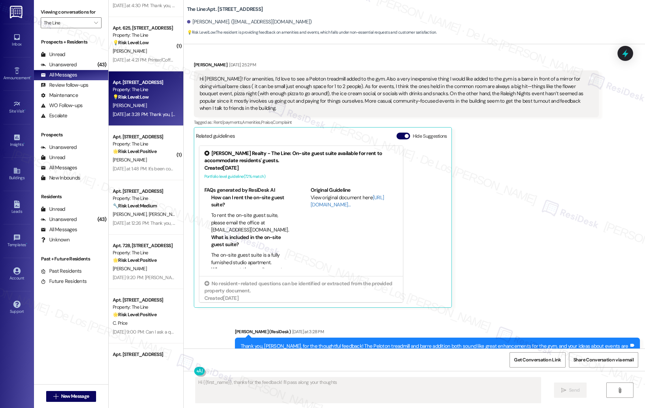
scroll to position [202, 0]
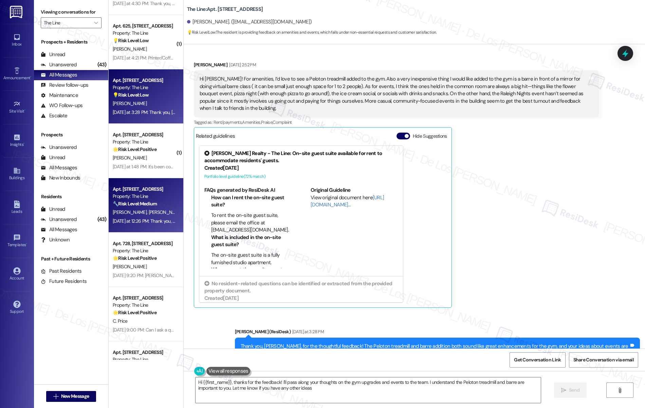
type textarea "Hi {{first_name}}, thanks for the feedback! I'll pass along your thoughts on th…"
click at [144, 223] on div "Yesterday at 12:26 PM: Thank you, Elizabeth, for sharing your thoughts. You men…" at bounding box center [402, 221] width 579 height 6
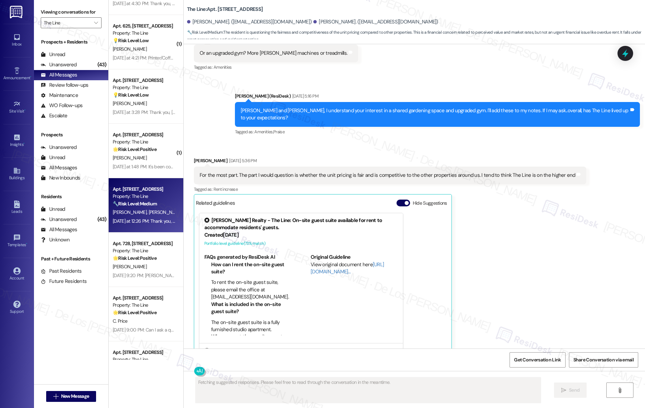
scroll to position [289, 0]
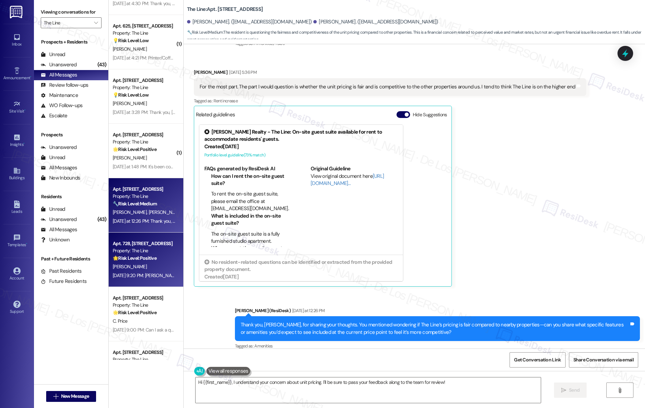
type textarea "Hi {{first_name}}, I understand your concern about unit pricing. I'll be sure t…"
click at [135, 258] on strong "🌟 Risk Level: Positive" at bounding box center [135, 258] width 44 height 6
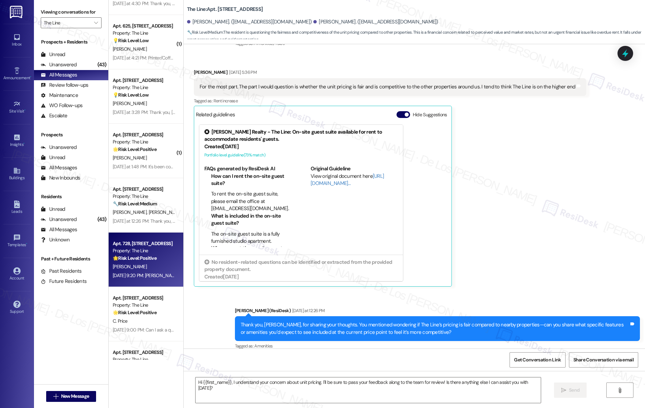
type textarea "Fetching suggested responses. Please feel free to read through the conversation…"
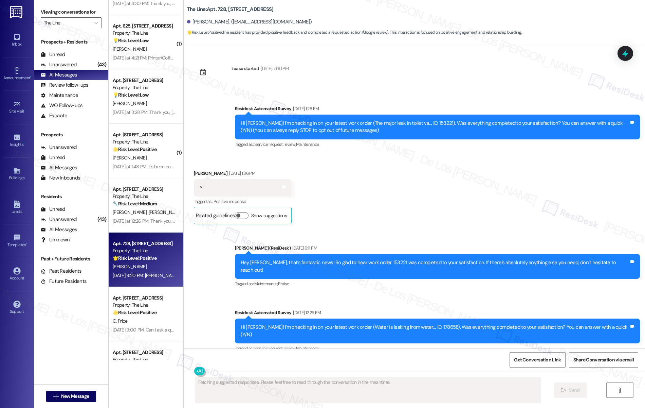
scroll to position [0, 0]
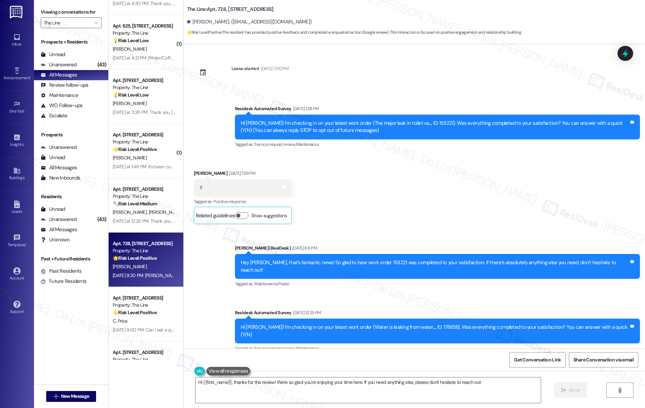
type textarea "Hi {{first_name}}, thanks for the review! We're so glad you're enjoying your ti…"
click at [53, 24] on input "The Line" at bounding box center [67, 22] width 47 height 11
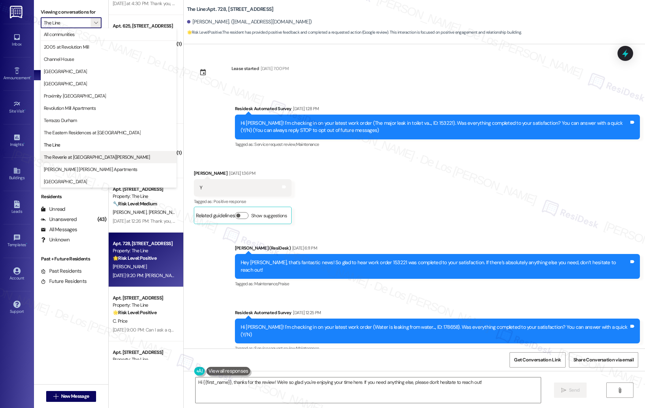
click at [77, 155] on span "The Reverie at [GEOGRAPHIC_DATA][PERSON_NAME]" at bounding box center [97, 157] width 106 height 7
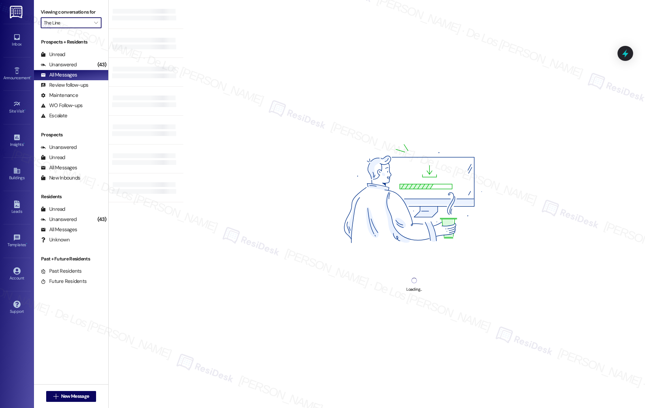
type input "The Reverie at [GEOGRAPHIC_DATA][PERSON_NAME]"
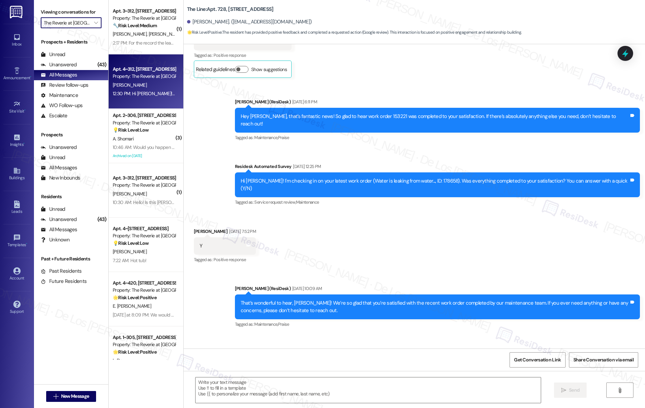
type textarea "Fetching suggested responses. Please feel free to read through the conversation…"
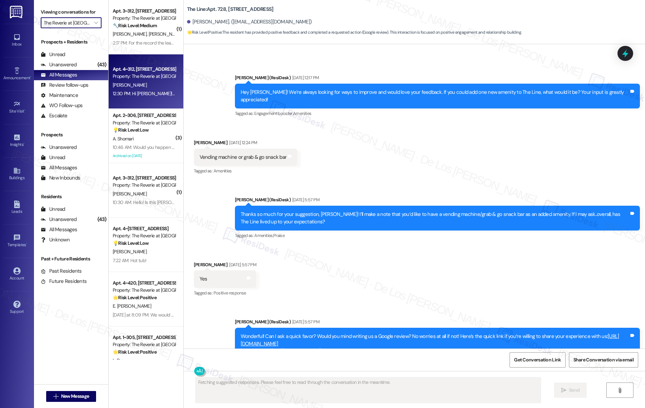
scroll to position [630, 0]
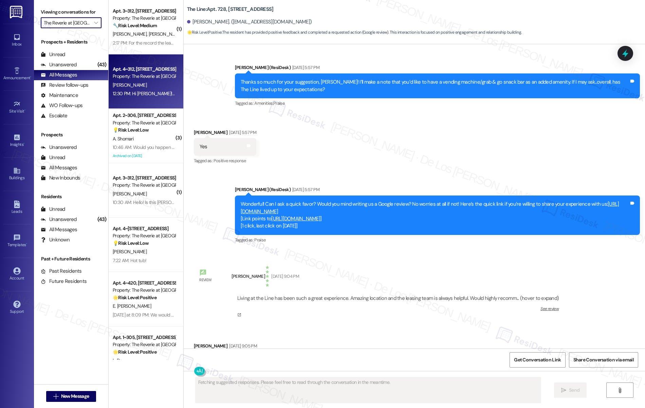
click at [152, 101] on div "Apt. 4~312, 4131 Briargrove Circle Property: The Reverie at Lake Boone R. Patel…" at bounding box center [146, 81] width 75 height 54
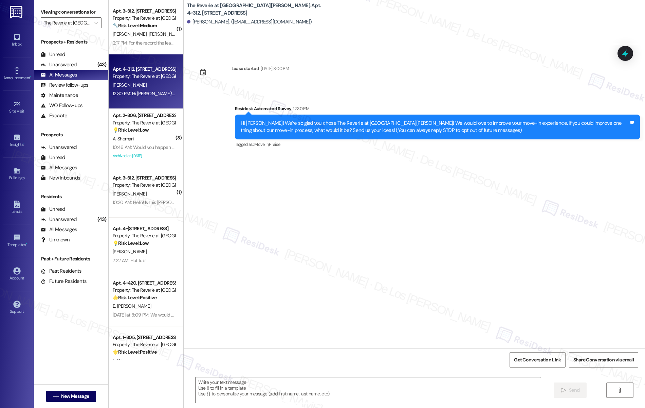
type textarea "Fetching suggested responses. Please feel free to read through the conversation…"
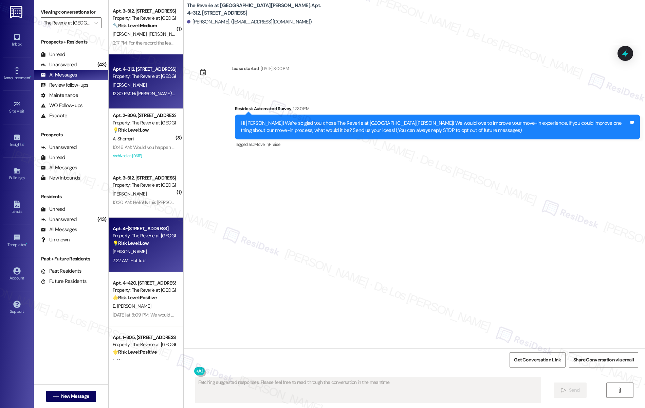
click at [163, 248] on div "P. Martinkus" at bounding box center [144, 251] width 64 height 8
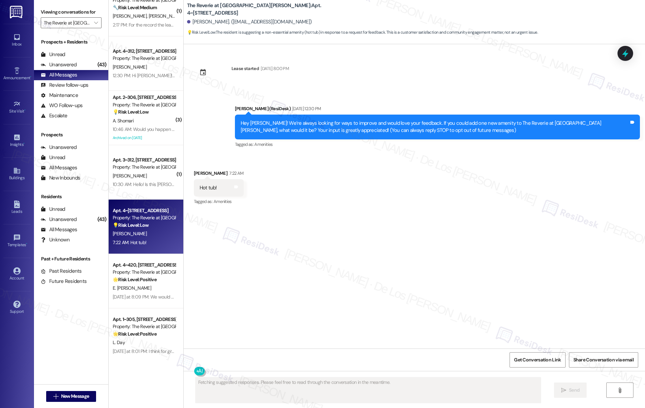
scroll to position [67, 0]
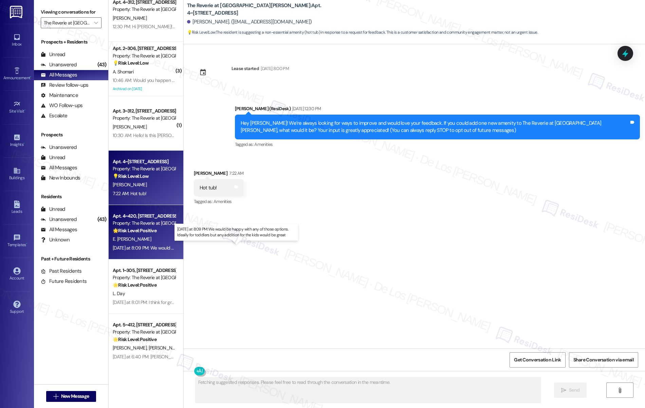
click at [157, 245] on div "Yesterday at 8:09 PM: We would be happy with any of those options. Ideally for …" at bounding box center [240, 248] width 255 height 6
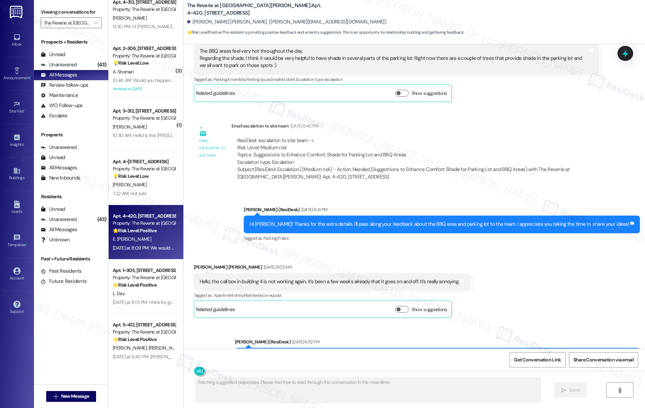
scroll to position [6391, 0]
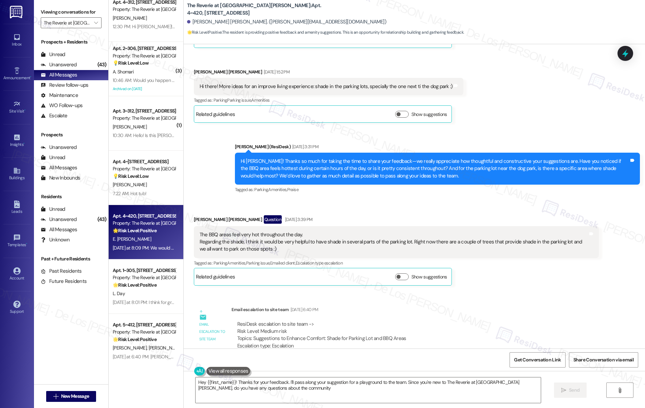
type textarea "Hey {{first_name}}! Thanks for your feedback. I'll pass along your suggestion f…"
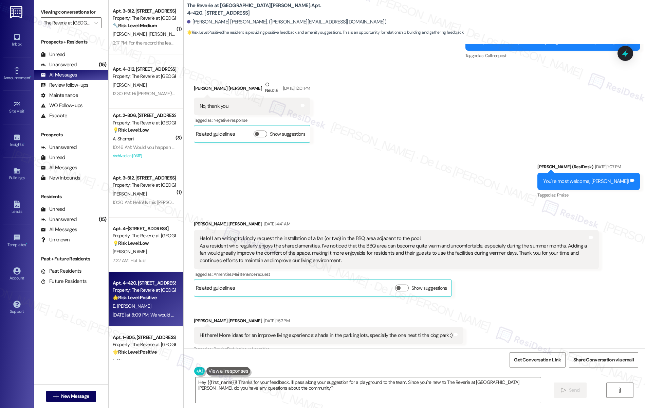
scroll to position [5864, 0]
